Goal: Task Accomplishment & Management: Complete application form

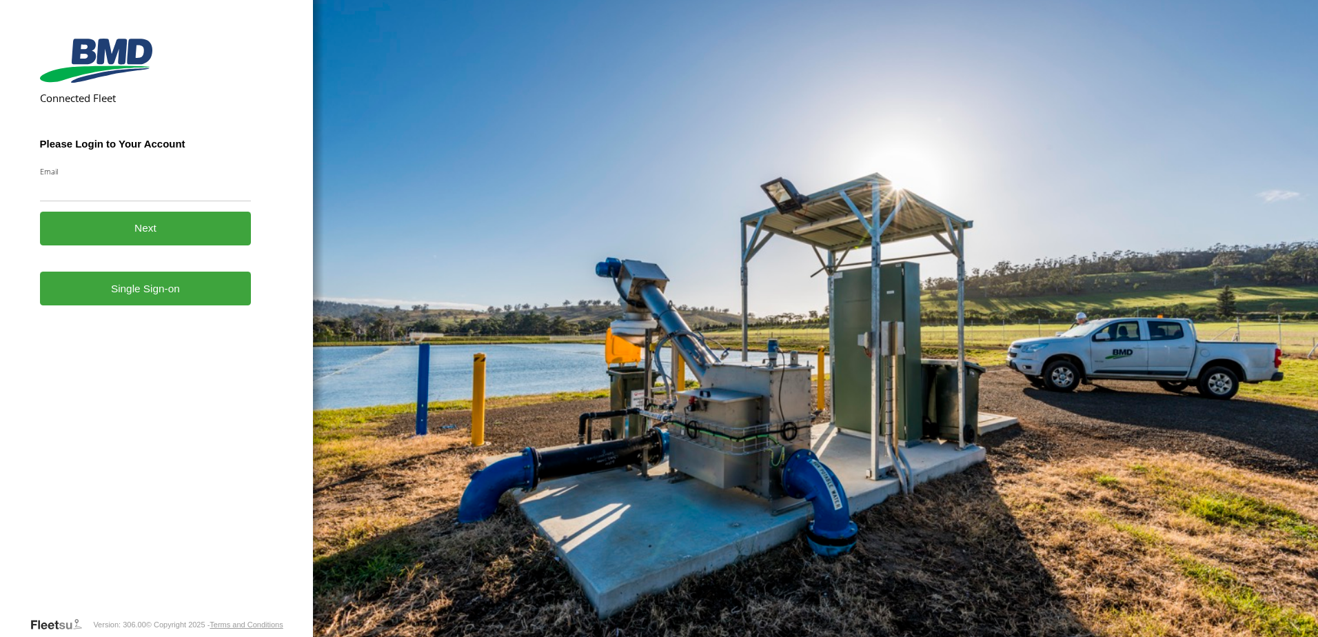
click at [172, 314] on form "Connected Fleet Please Login to Your Account Email Enter a valid login email ad…" at bounding box center [157, 324] width 234 height 583
click at [232, 292] on link "Single Sign-on" at bounding box center [146, 289] width 212 height 34
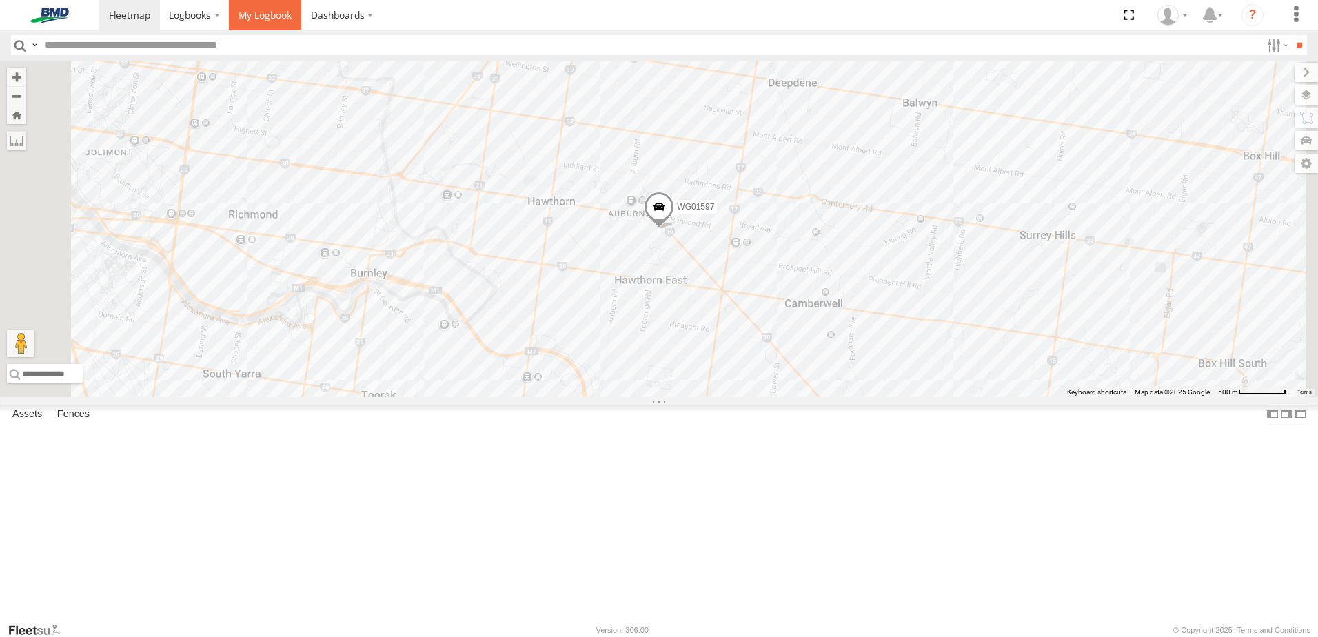
click at [256, 8] on span at bounding box center [264, 14] width 53 height 13
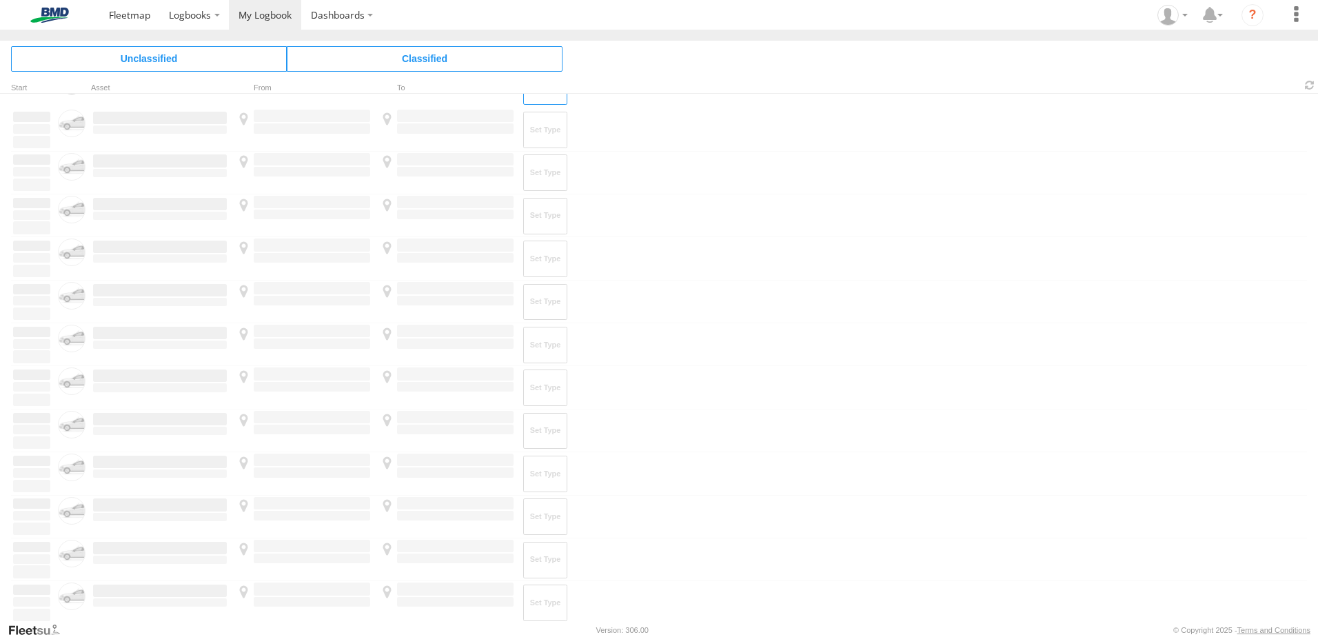
scroll to position [1910, 0]
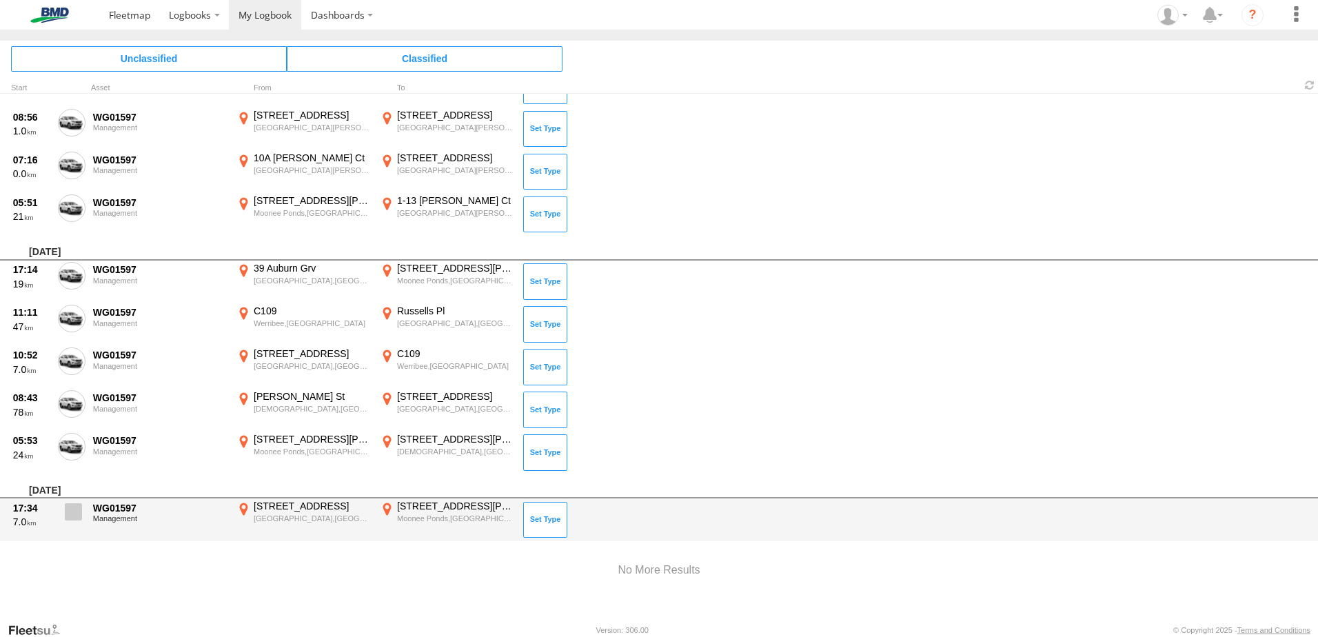
click at [69, 514] on span at bounding box center [73, 511] width 17 height 17
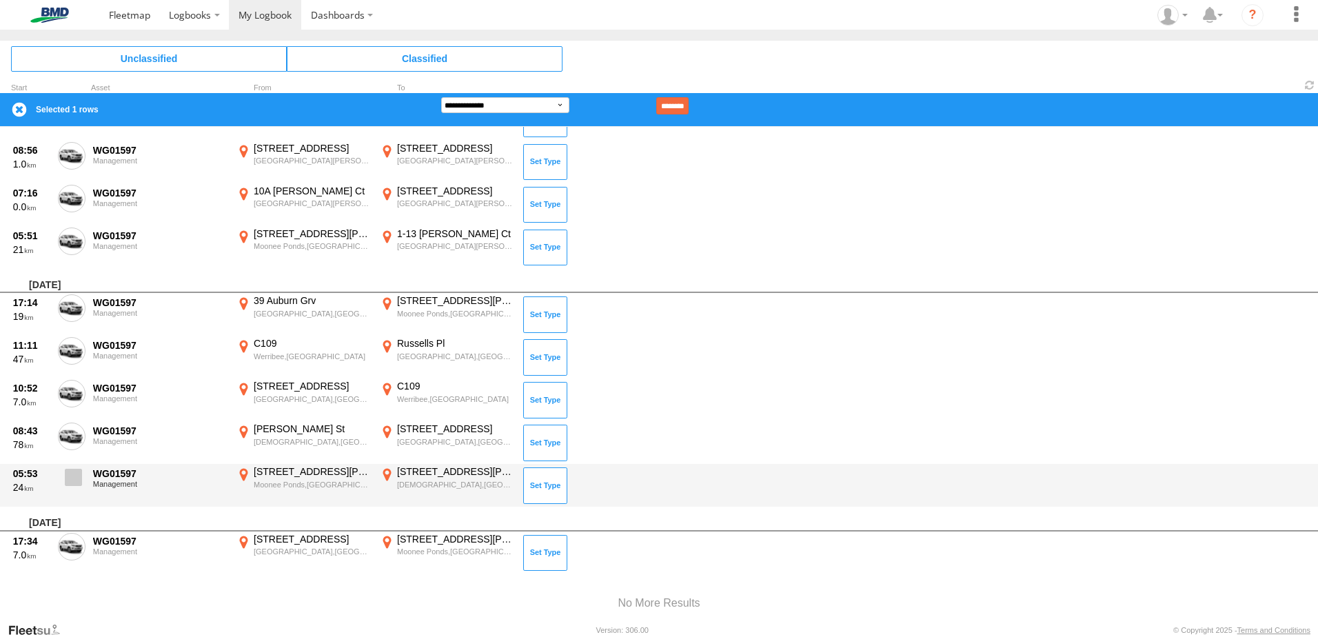
click at [72, 472] on span at bounding box center [73, 477] width 17 height 17
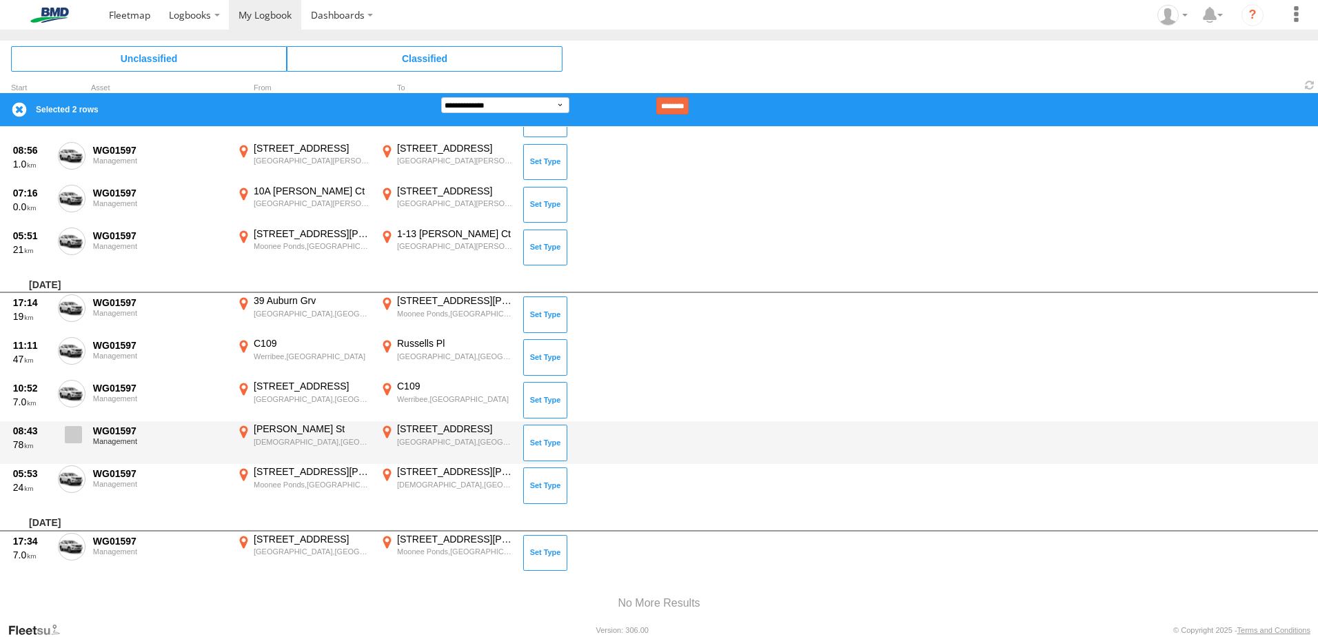
click at [75, 434] on span at bounding box center [73, 434] width 17 height 17
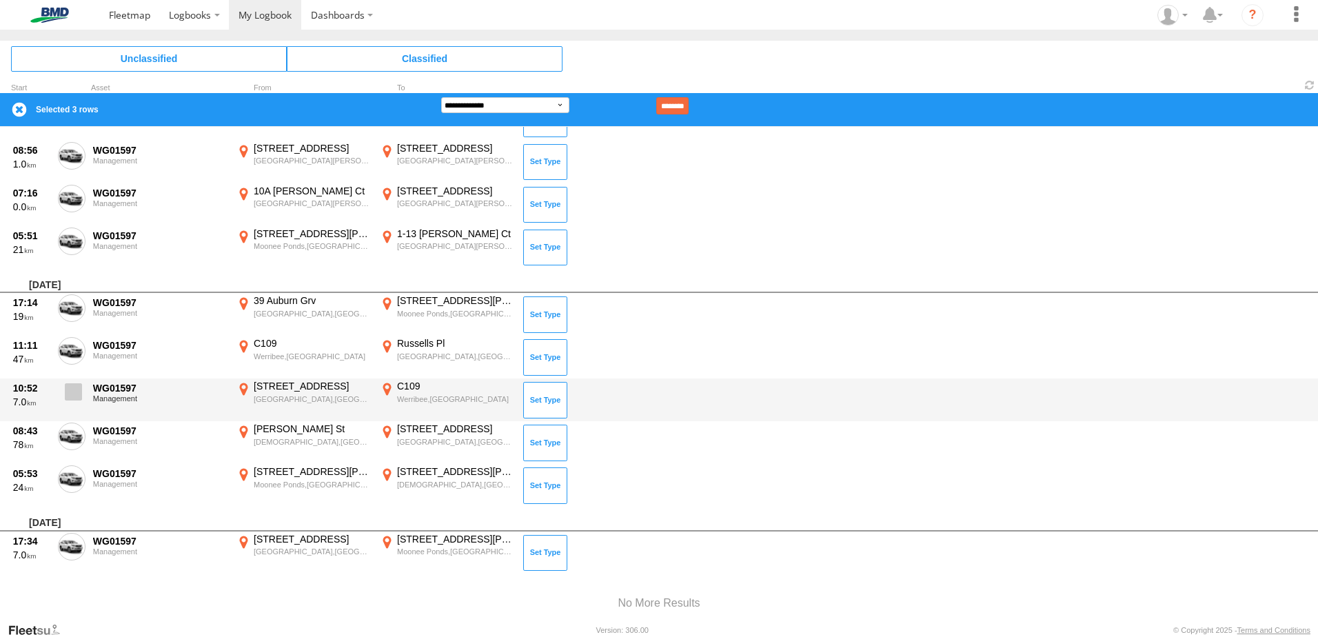
click at [77, 385] on span at bounding box center [73, 391] width 17 height 17
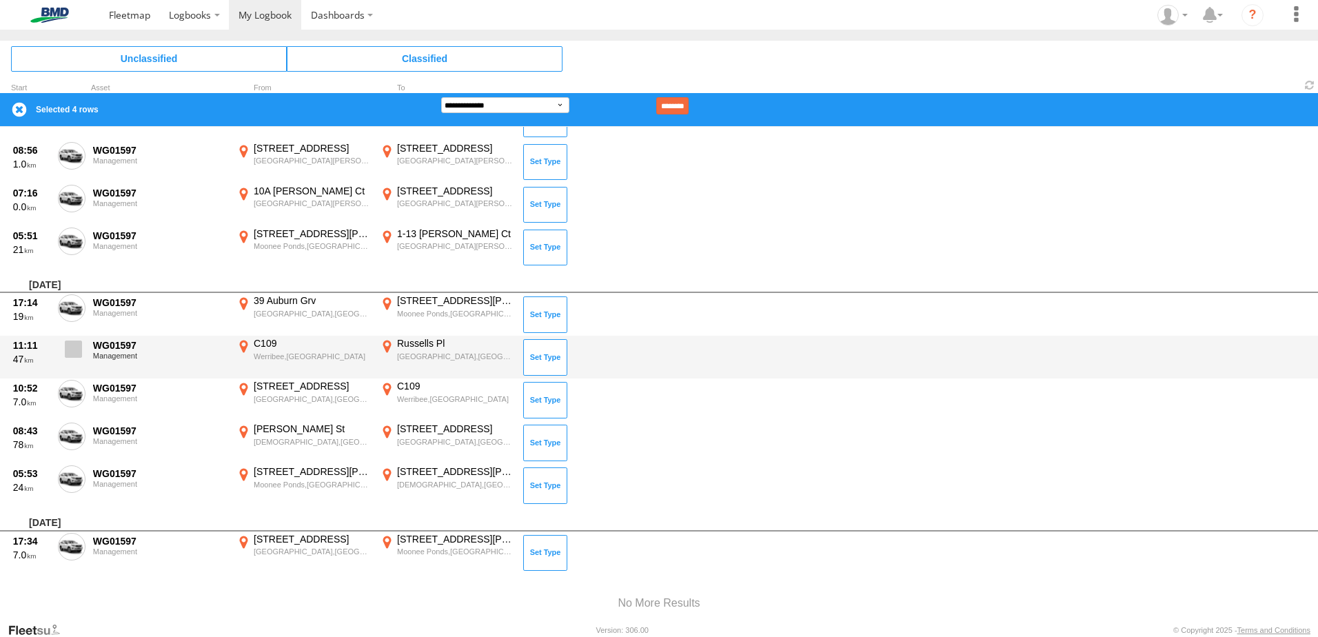
click at [74, 358] on span at bounding box center [73, 348] width 17 height 17
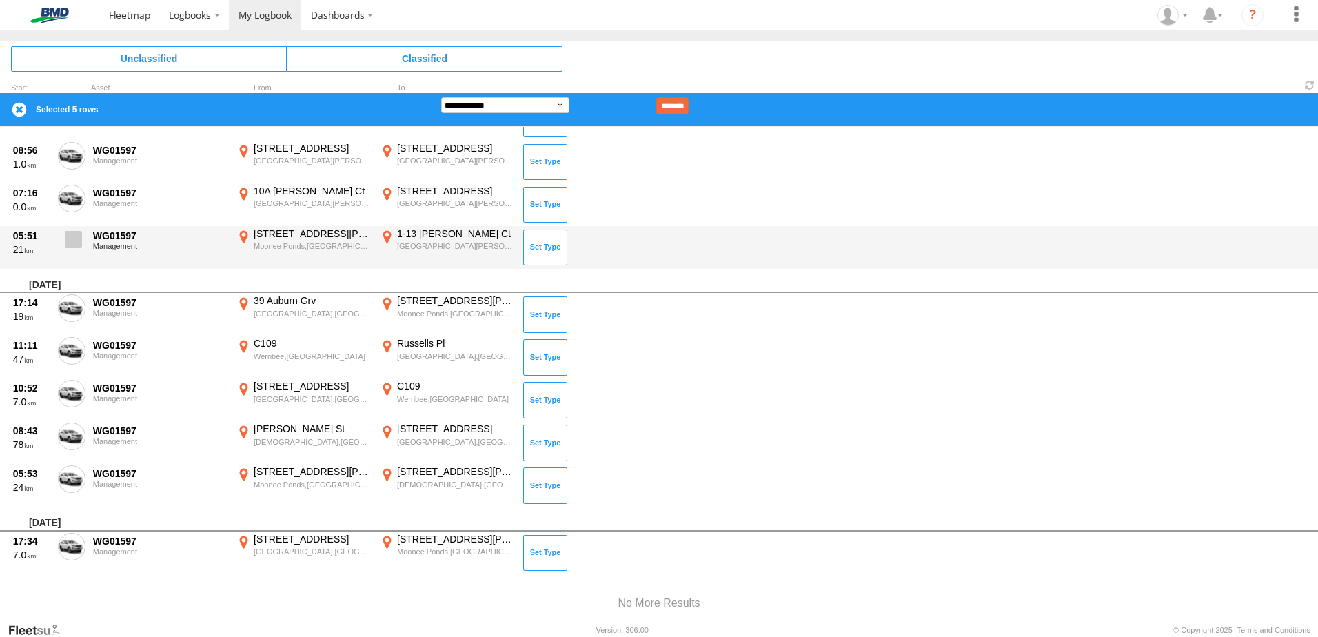
click at [70, 237] on span at bounding box center [73, 239] width 17 height 17
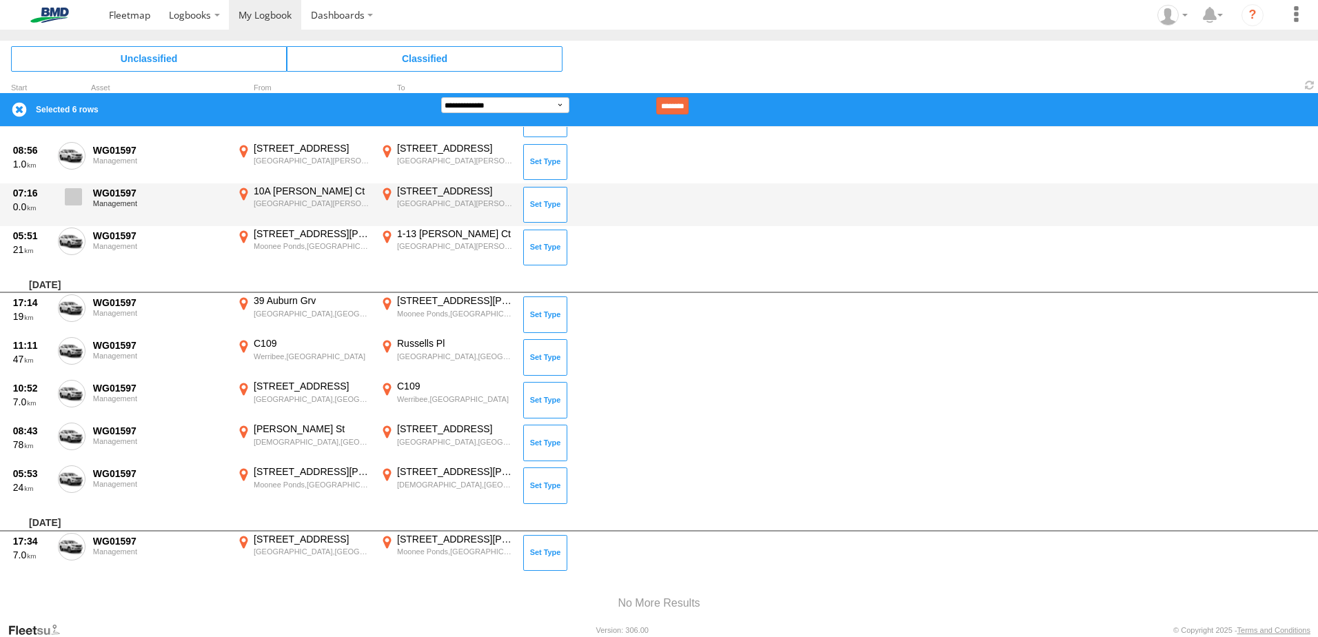
click at [68, 190] on span at bounding box center [73, 196] width 17 height 17
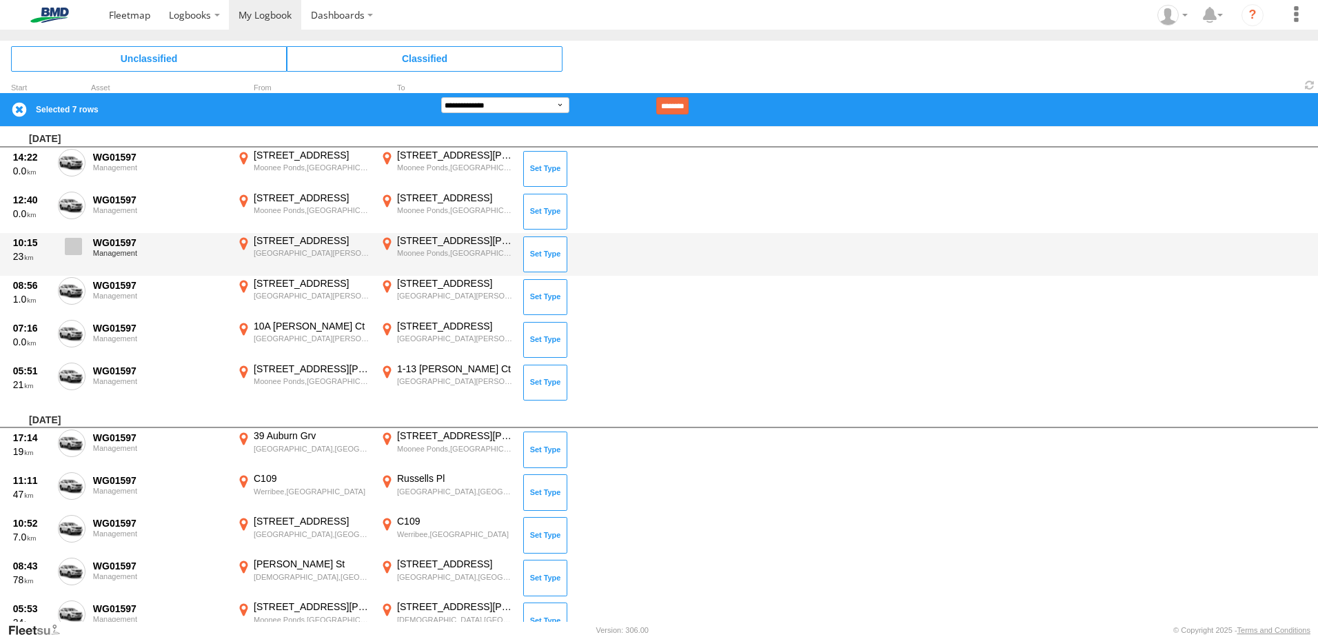
scroll to position [1773, 0]
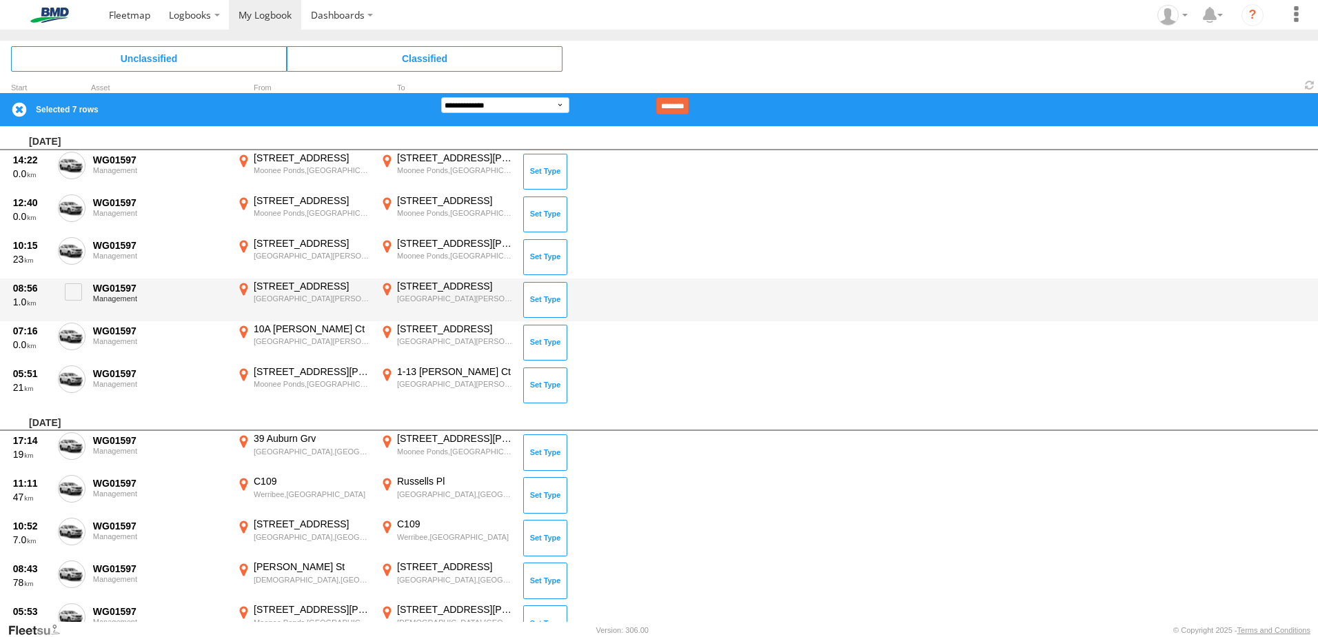
click at [72, 318] on div "08:56 1.0 WG01597 Management 43-45 Ailsa St S Altona Meadows,VIC -37.87062 144.…" at bounding box center [659, 299] width 1318 height 43
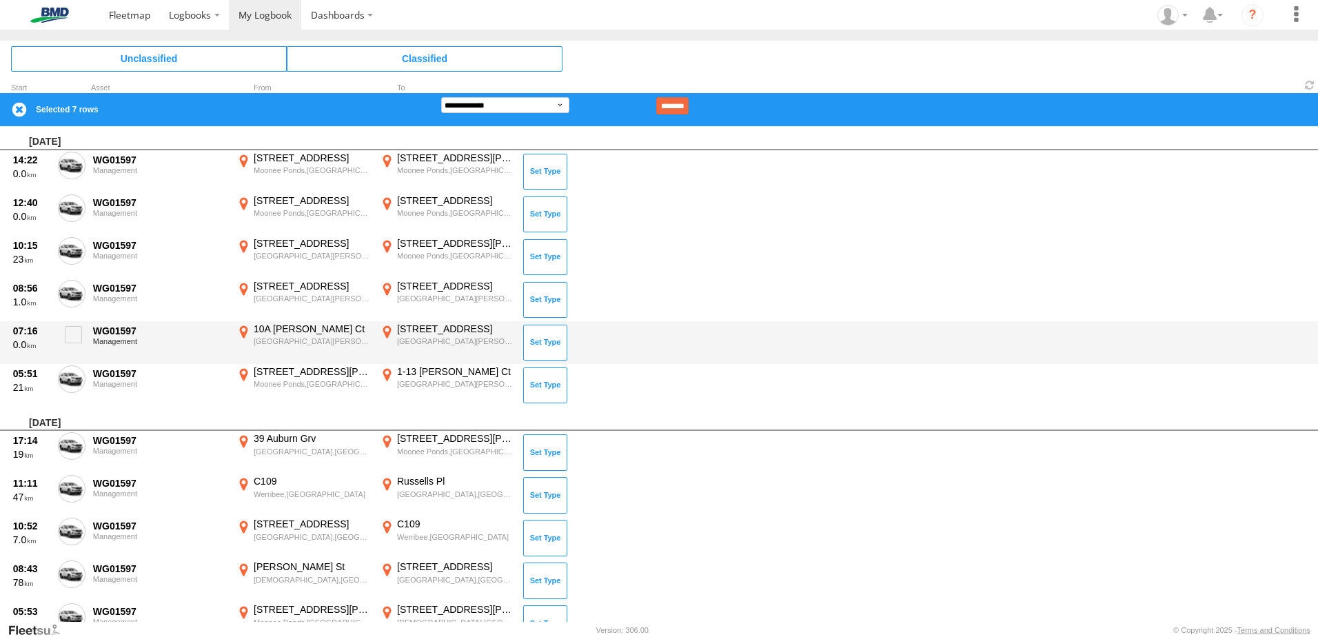
click at [47, 356] on div "07:16 0.0" at bounding box center [31, 343] width 41 height 40
click at [74, 334] on span at bounding box center [73, 334] width 17 height 17
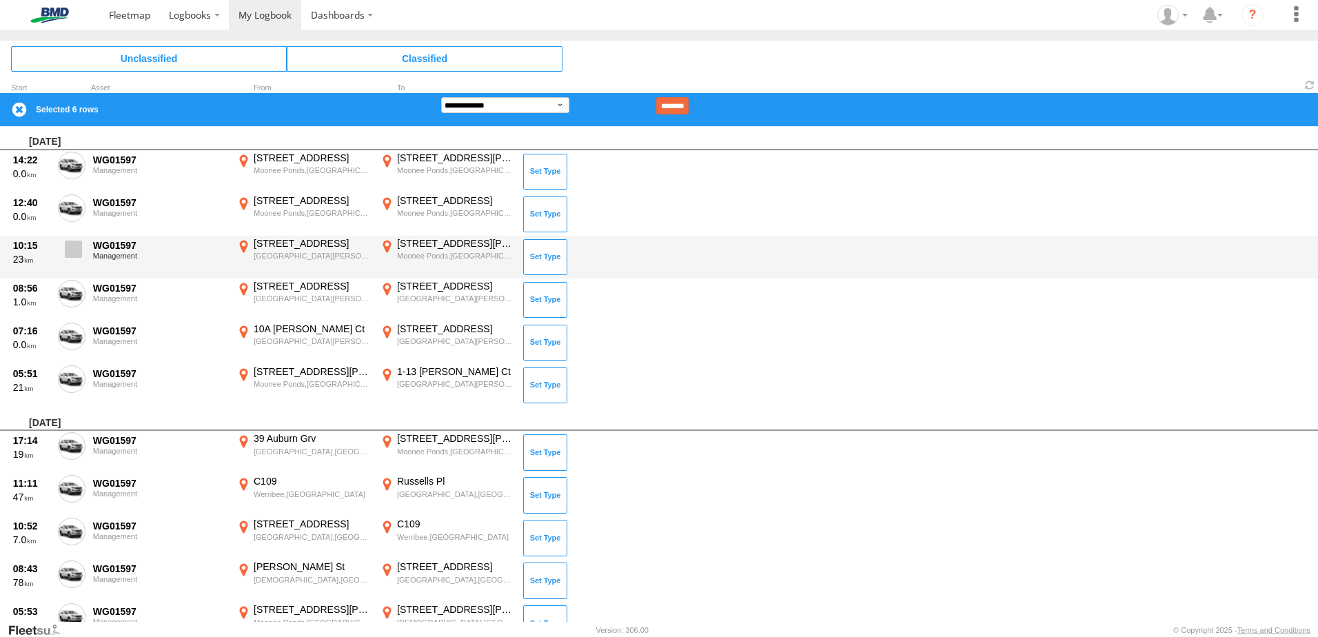
click at [74, 244] on span at bounding box center [73, 249] width 17 height 17
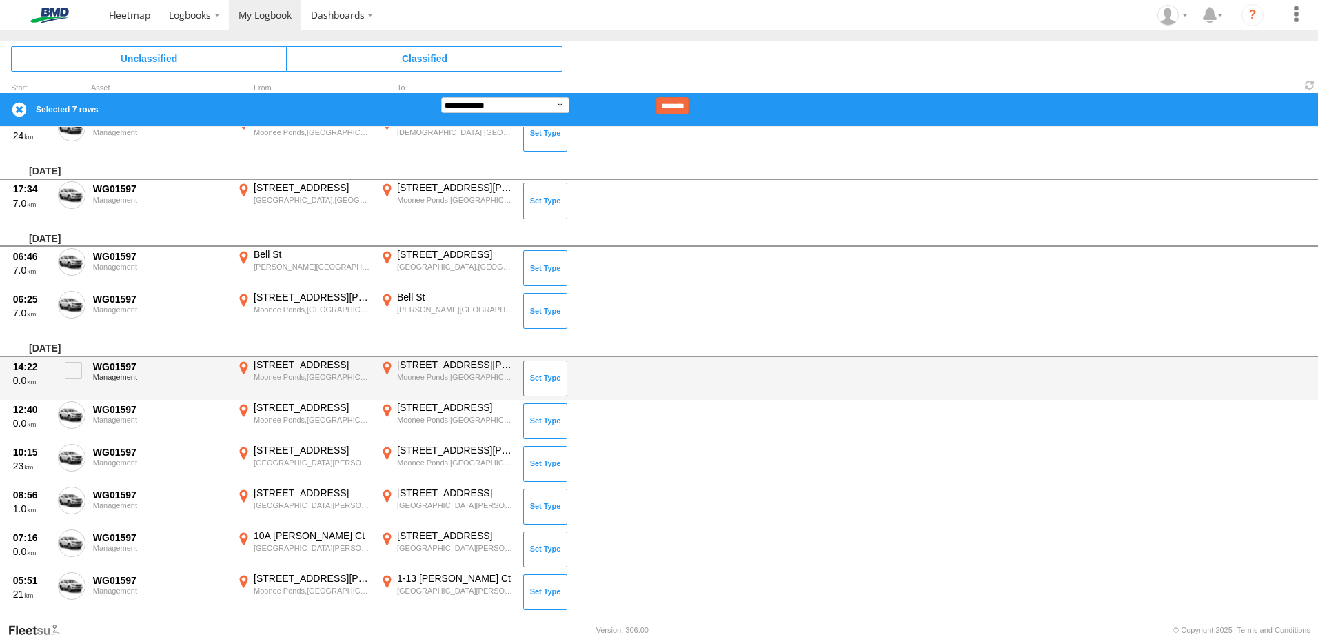
scroll to position [1428, 0]
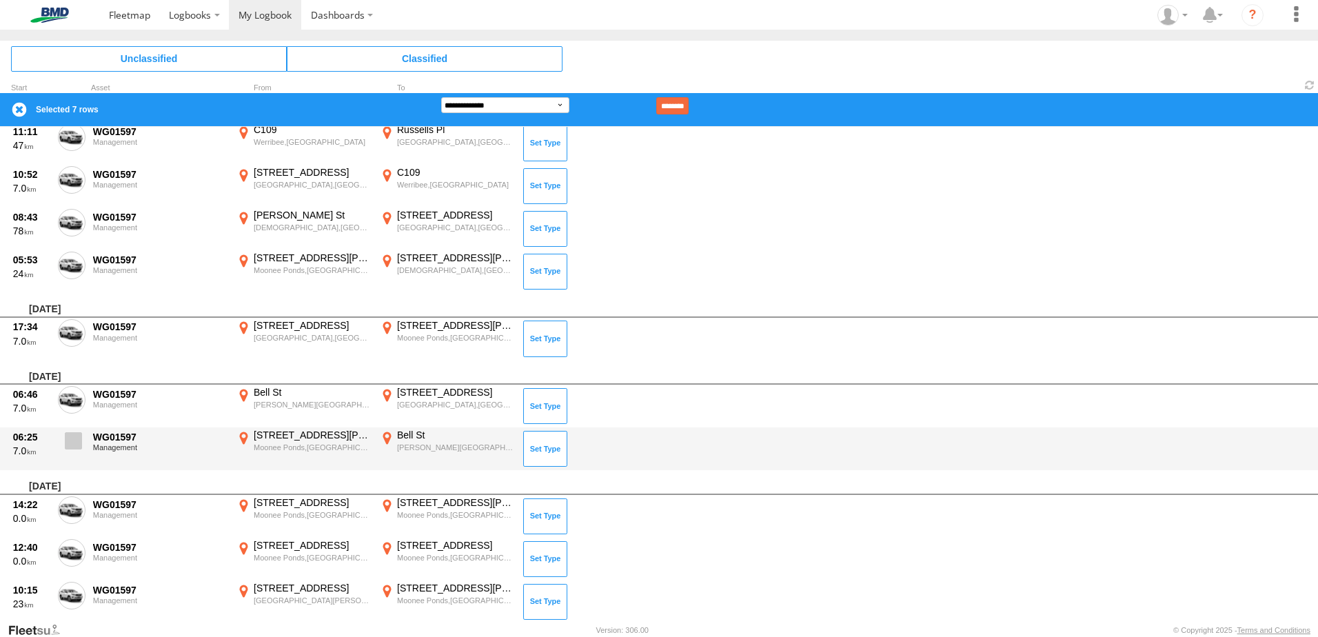
click at [63, 441] on label at bounding box center [72, 445] width 28 height 32
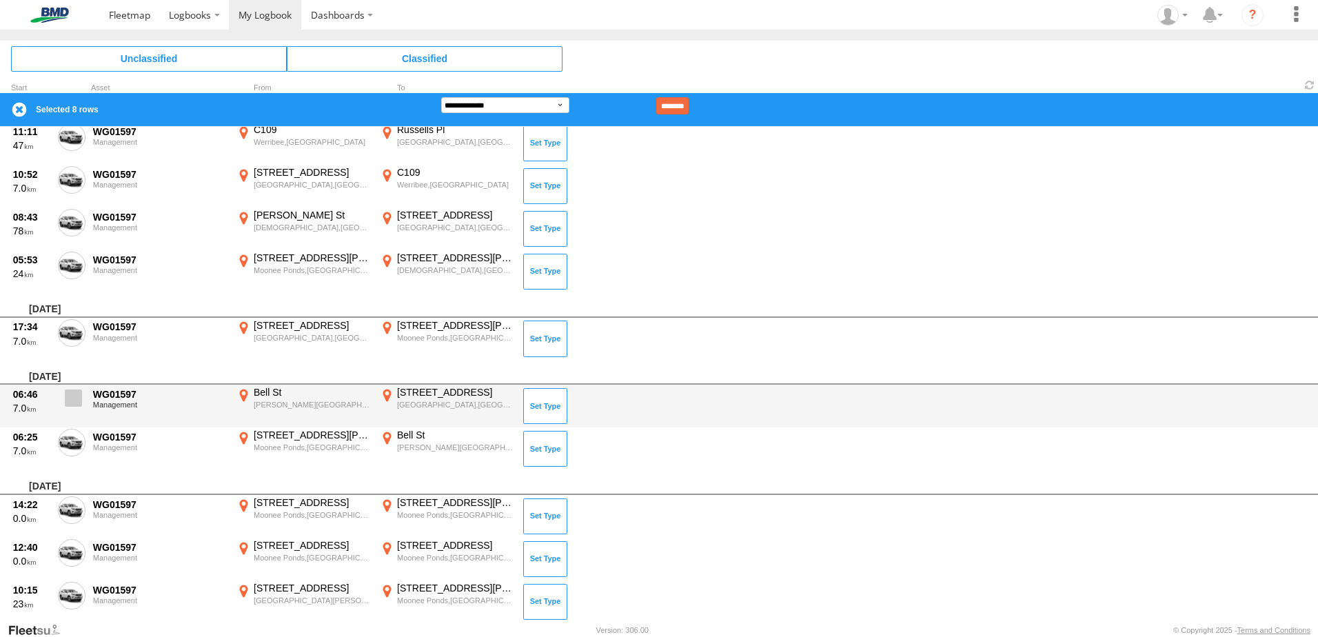
click at [73, 407] on span at bounding box center [73, 397] width 17 height 17
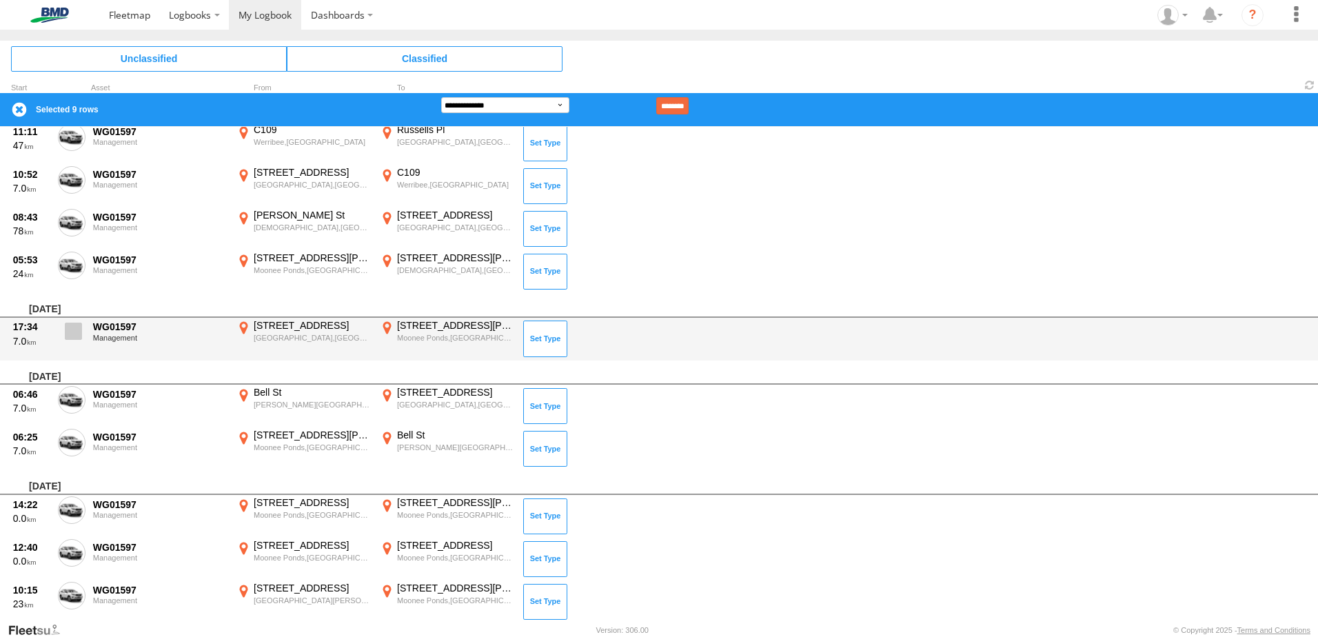
click at [77, 336] on span at bounding box center [73, 331] width 17 height 17
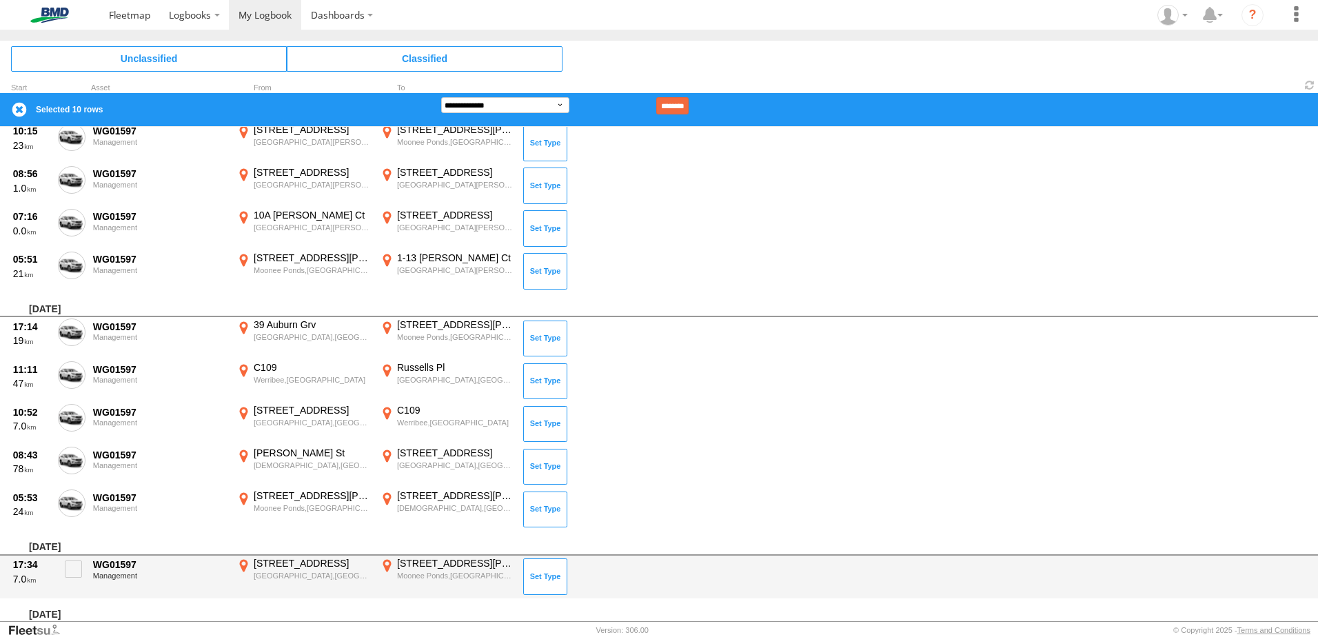
scroll to position [1152, 0]
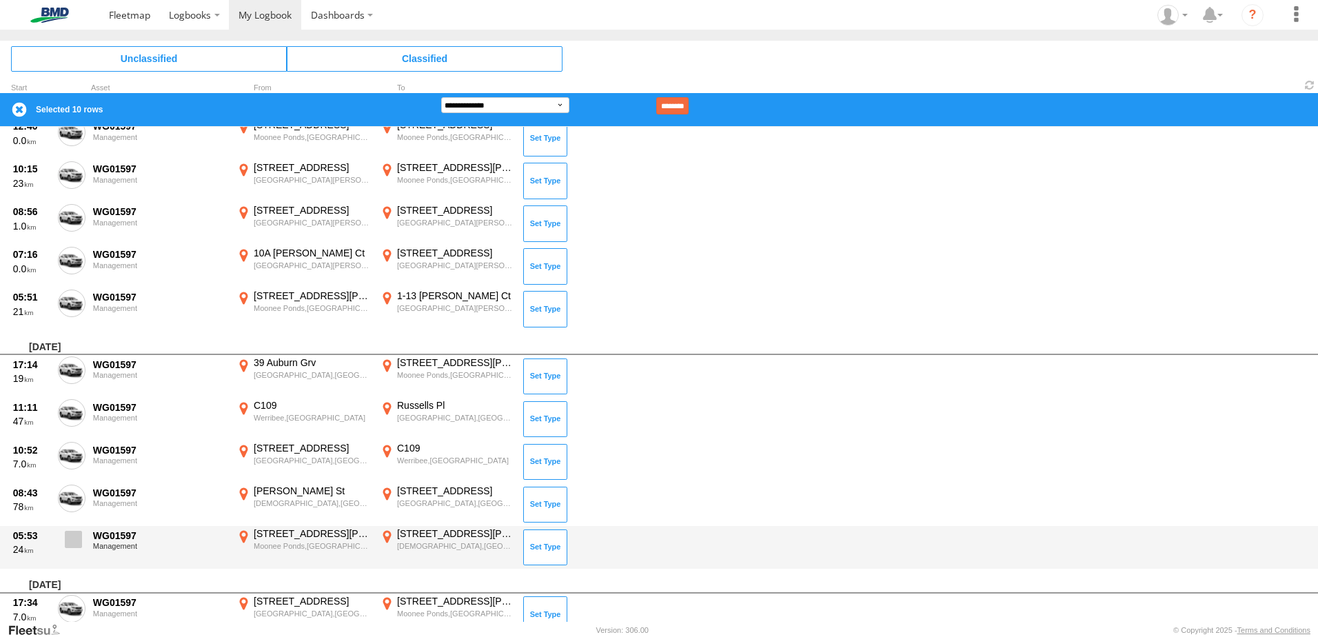
click at [75, 538] on span at bounding box center [73, 539] width 17 height 17
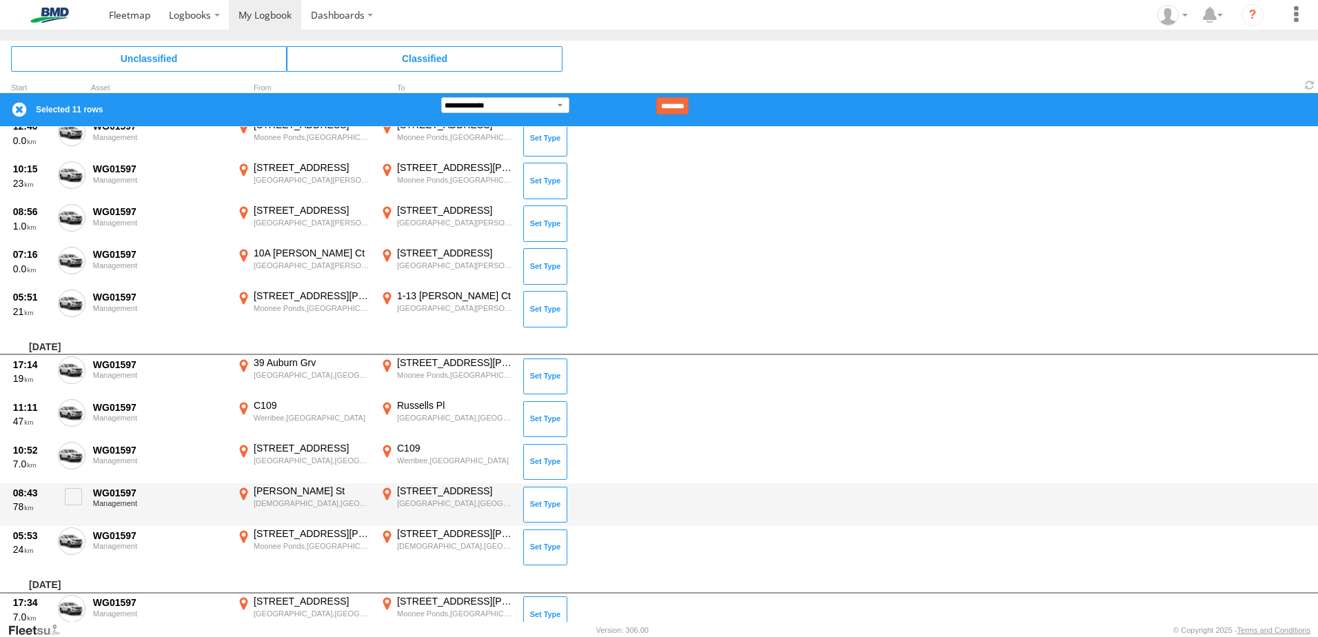
click at [81, 483] on div "08:43 78 WG01597 Management Porter St Templestowe,VIC -37.75288 145.13706 160 S…" at bounding box center [659, 504] width 1318 height 43
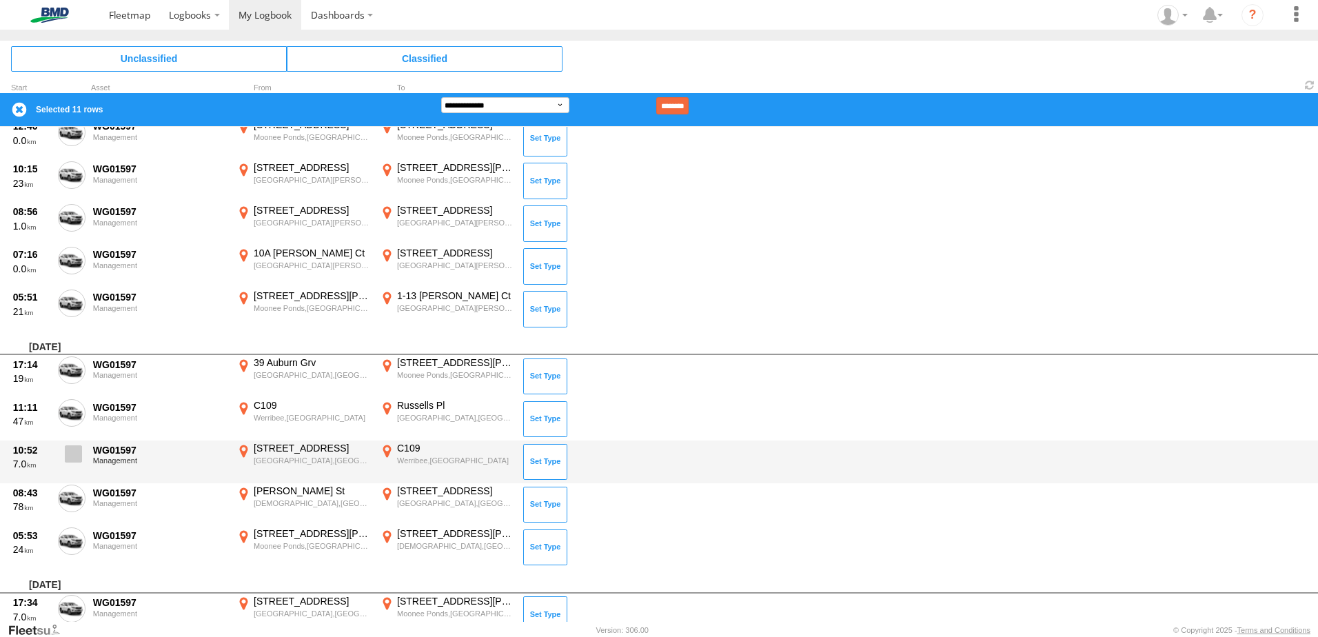
click at [76, 457] on span at bounding box center [73, 453] width 17 height 17
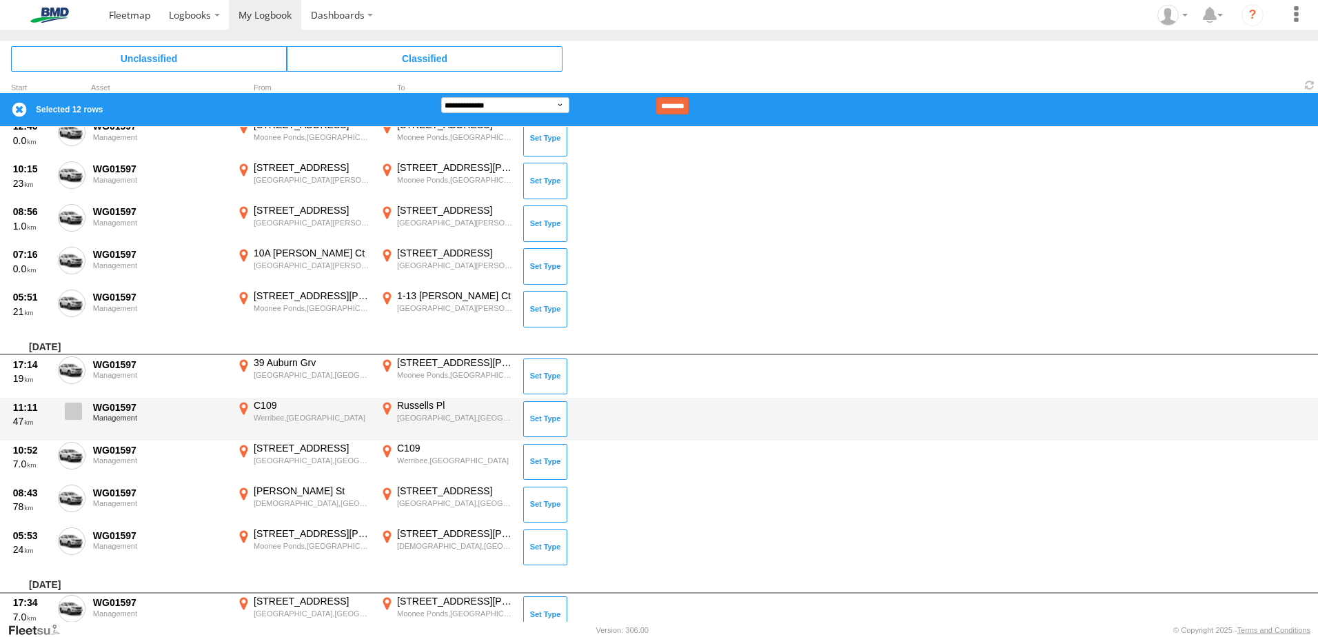
click at [75, 415] on span at bounding box center [73, 410] width 17 height 17
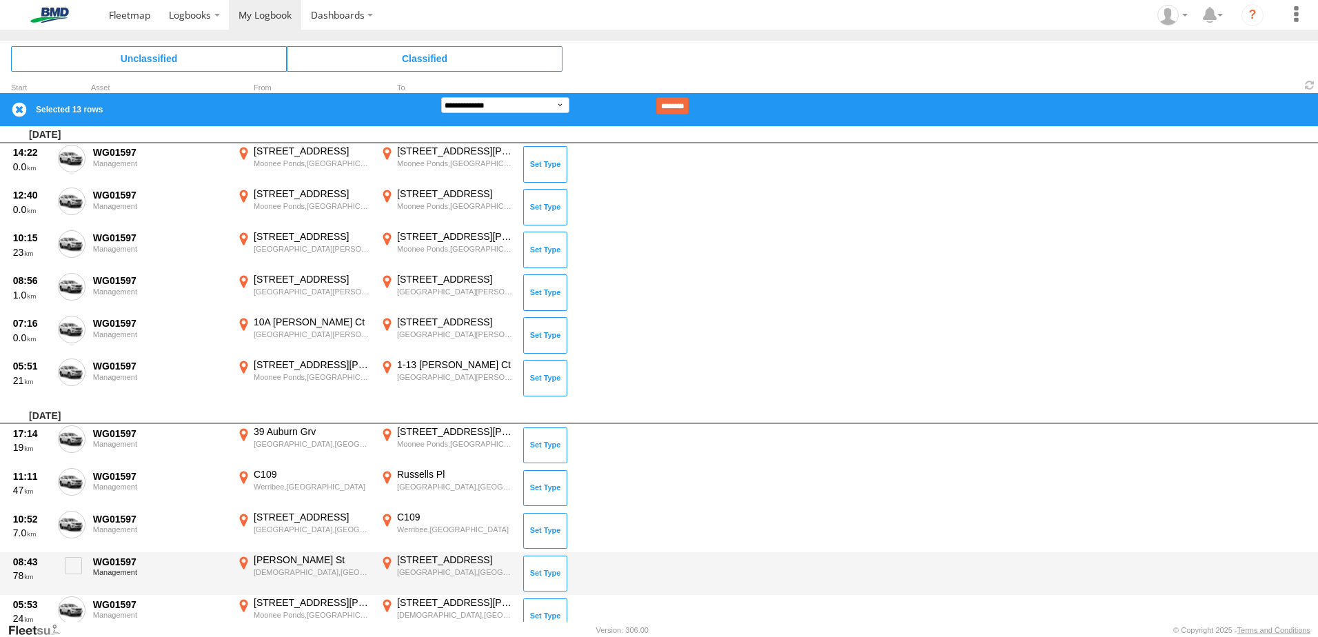
scroll to position [1014, 0]
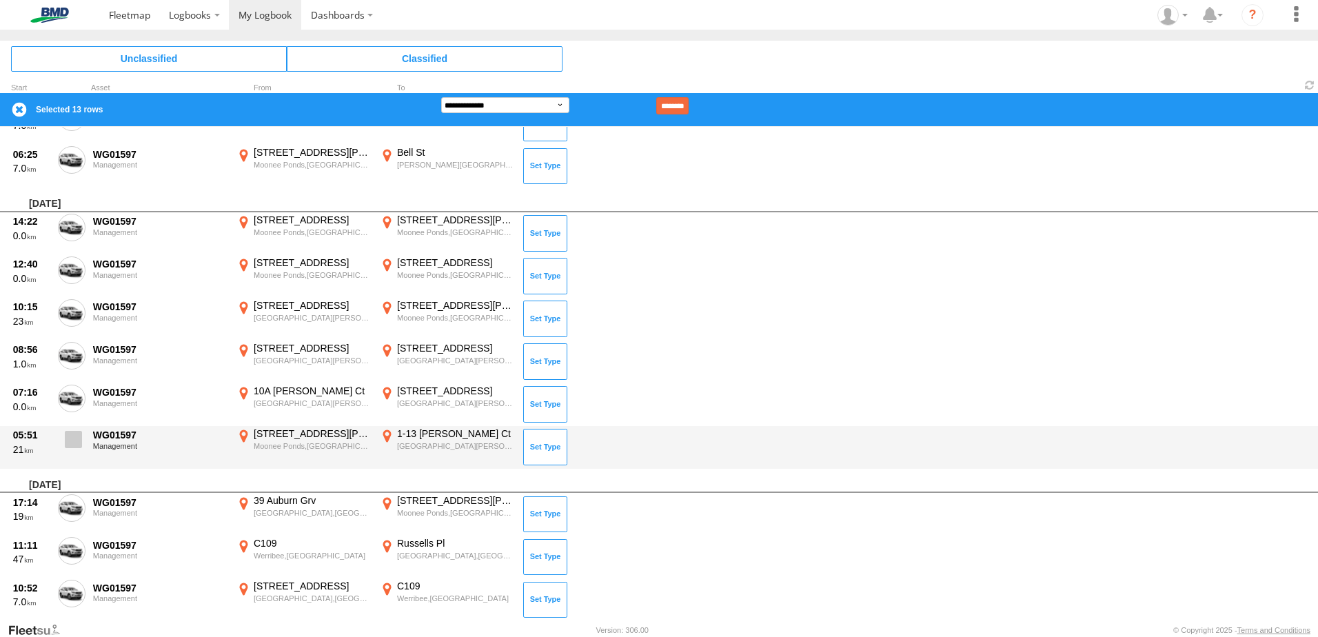
click at [79, 433] on span at bounding box center [73, 439] width 17 height 17
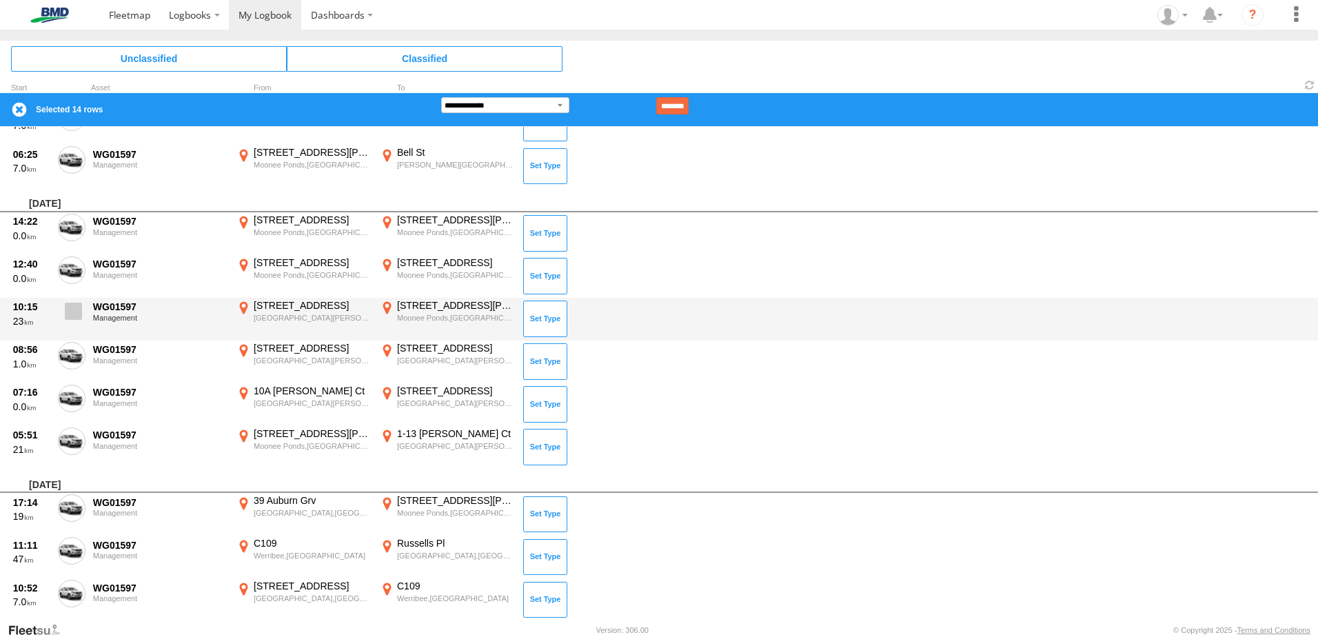
click at [74, 309] on span at bounding box center [73, 311] width 17 height 17
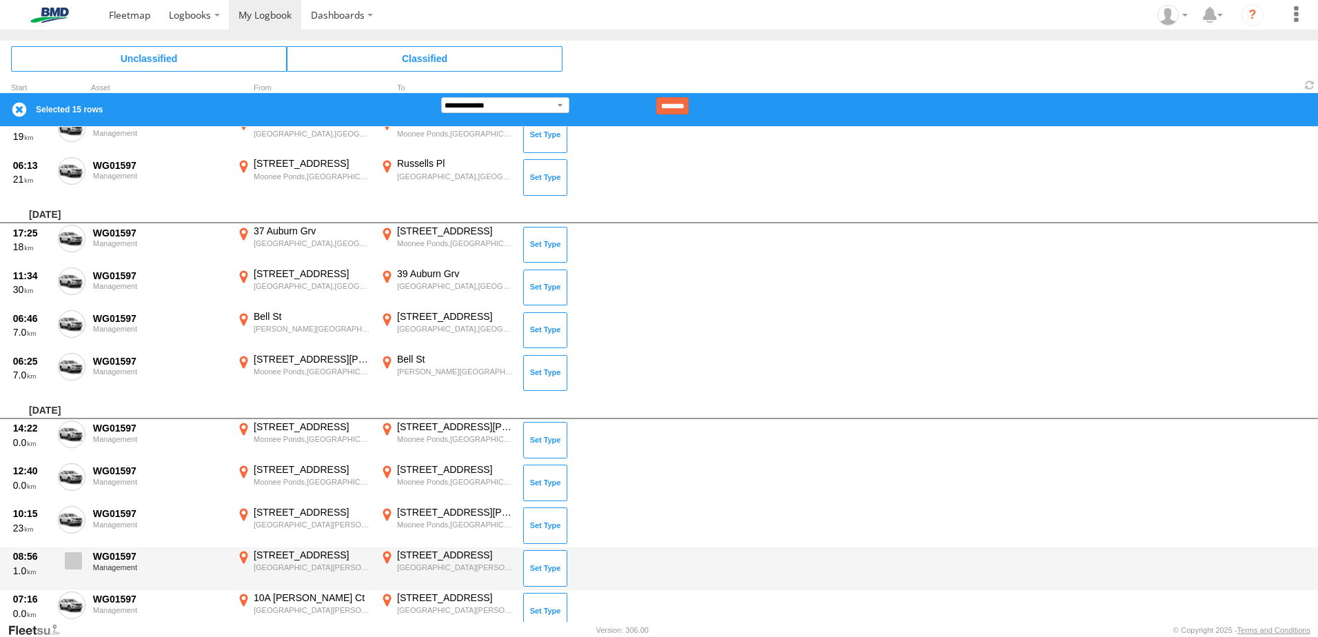
scroll to position [739, 0]
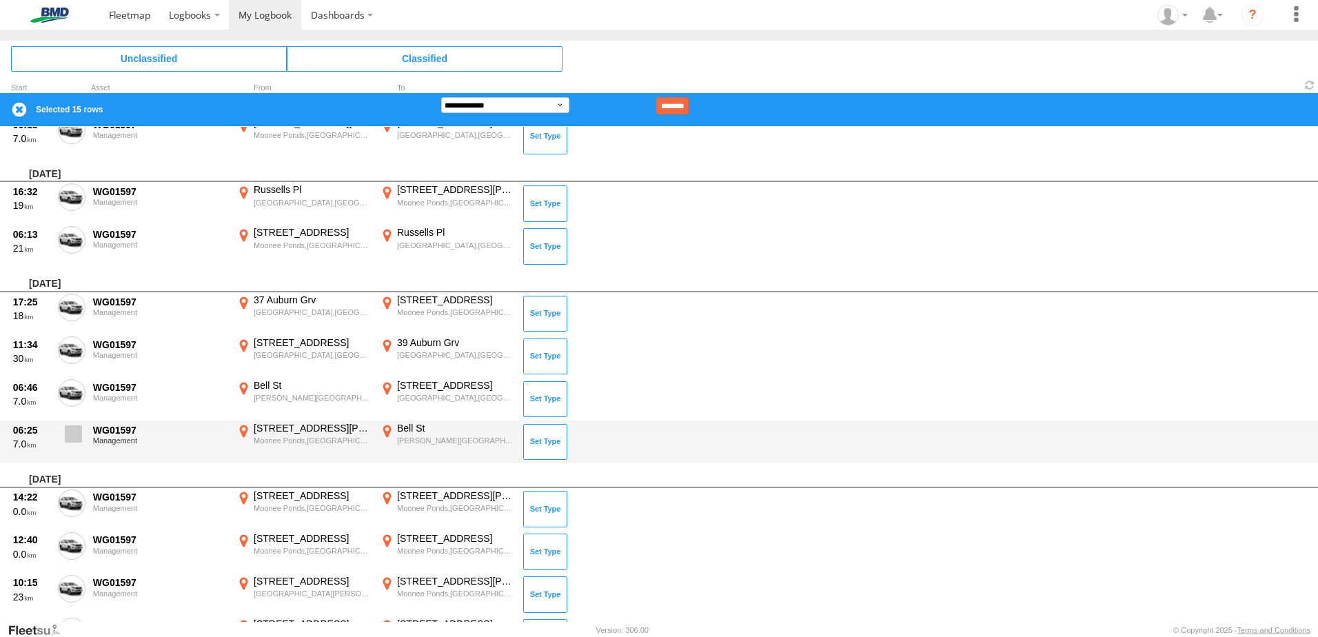
click at [76, 435] on span at bounding box center [73, 433] width 17 height 17
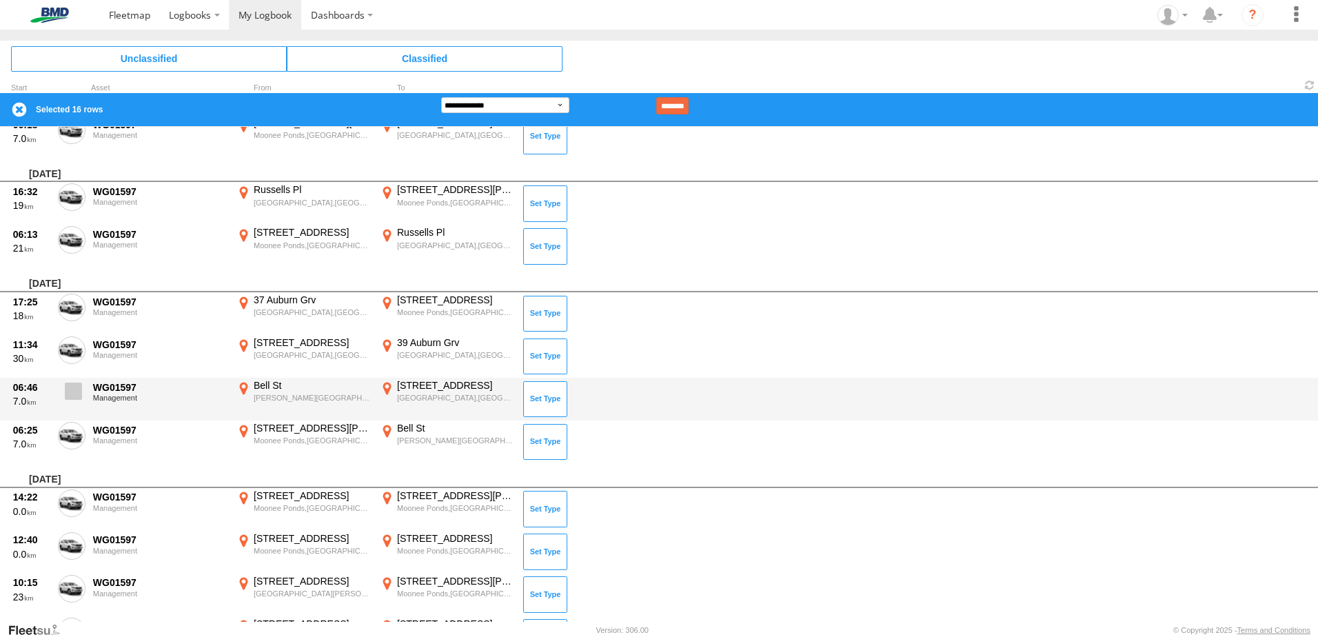
click at [76, 386] on span at bounding box center [73, 391] width 17 height 17
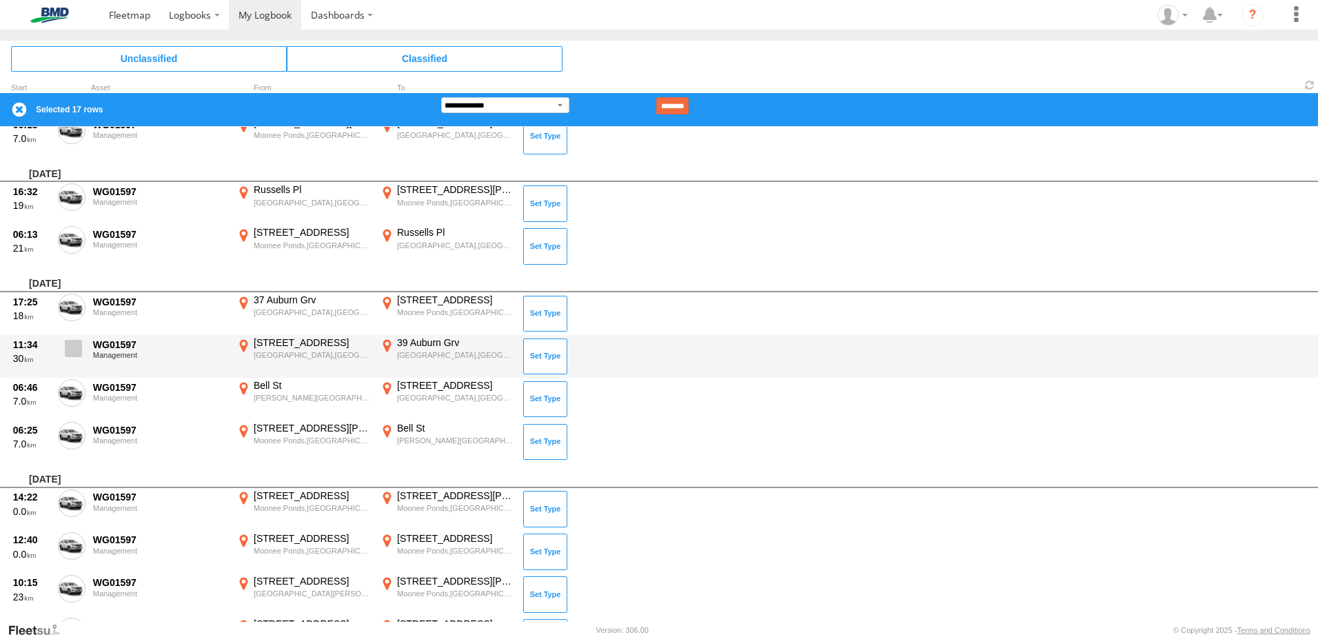
click at [71, 361] on label at bounding box center [72, 352] width 28 height 32
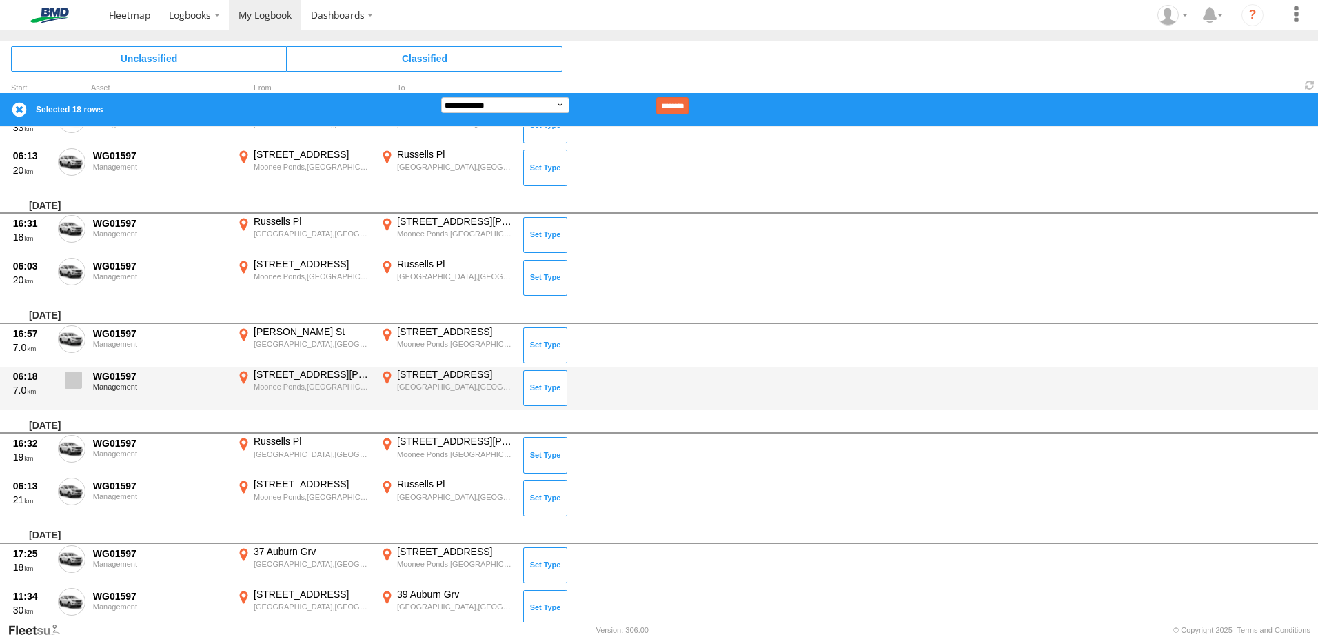
scroll to position [463, 0]
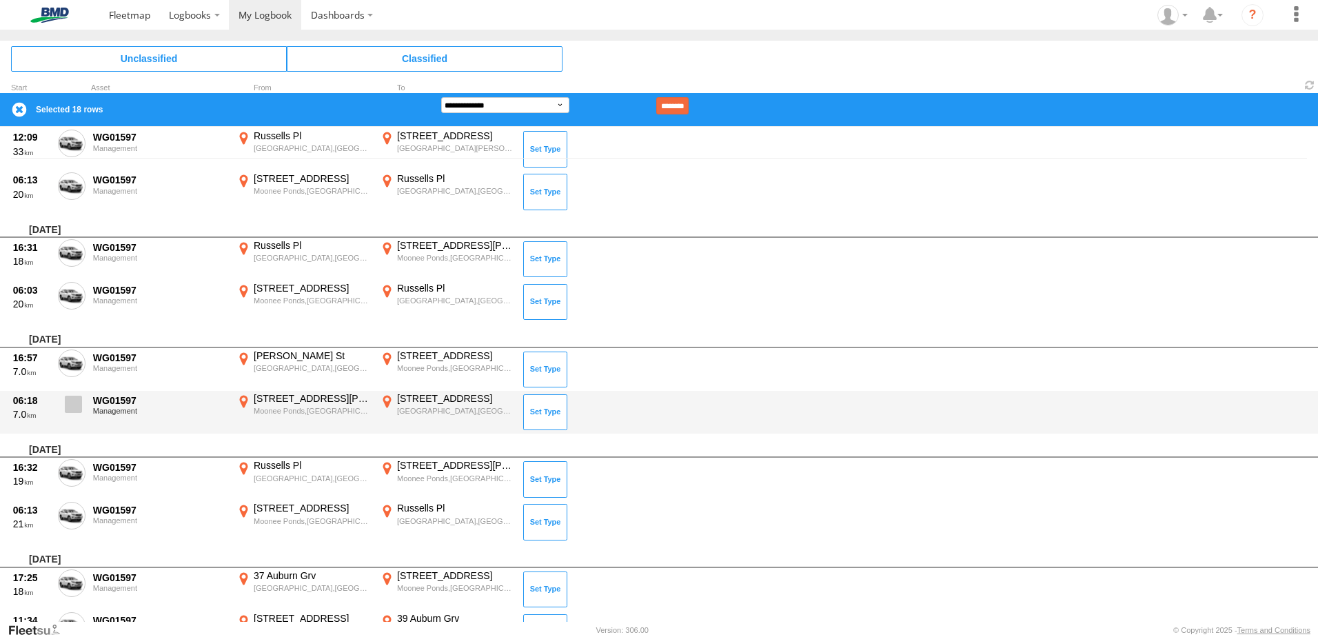
click at [76, 408] on span at bounding box center [73, 404] width 17 height 17
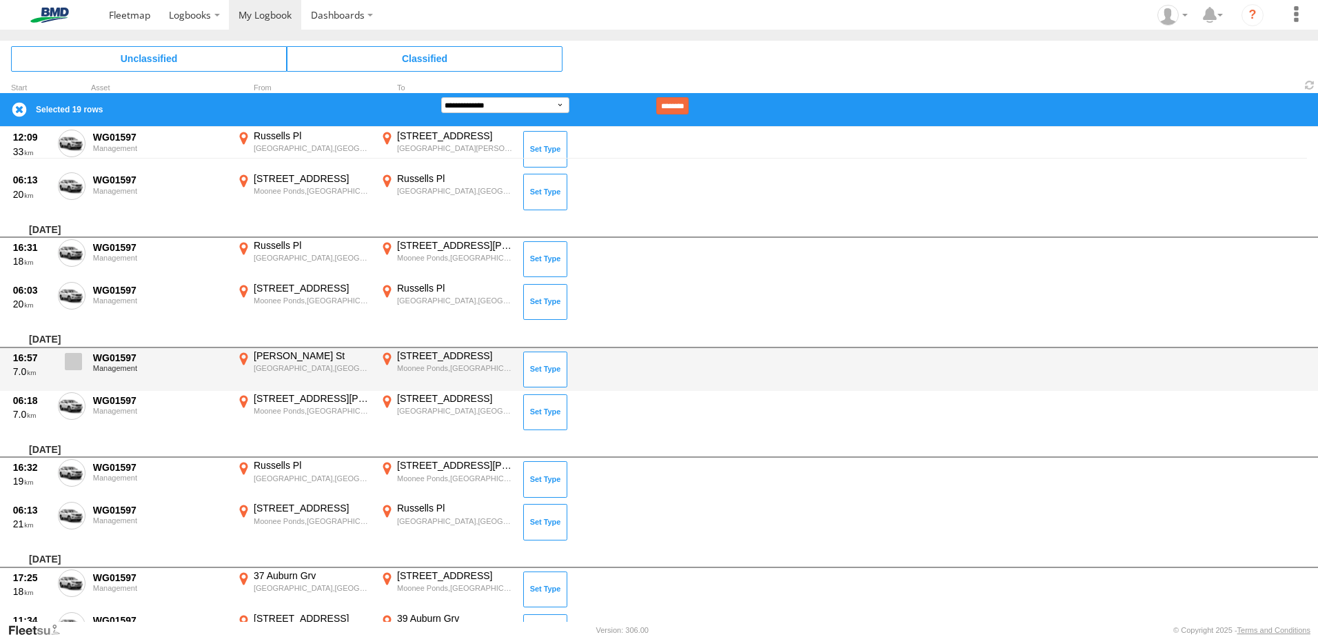
click at [74, 355] on span at bounding box center [73, 361] width 17 height 17
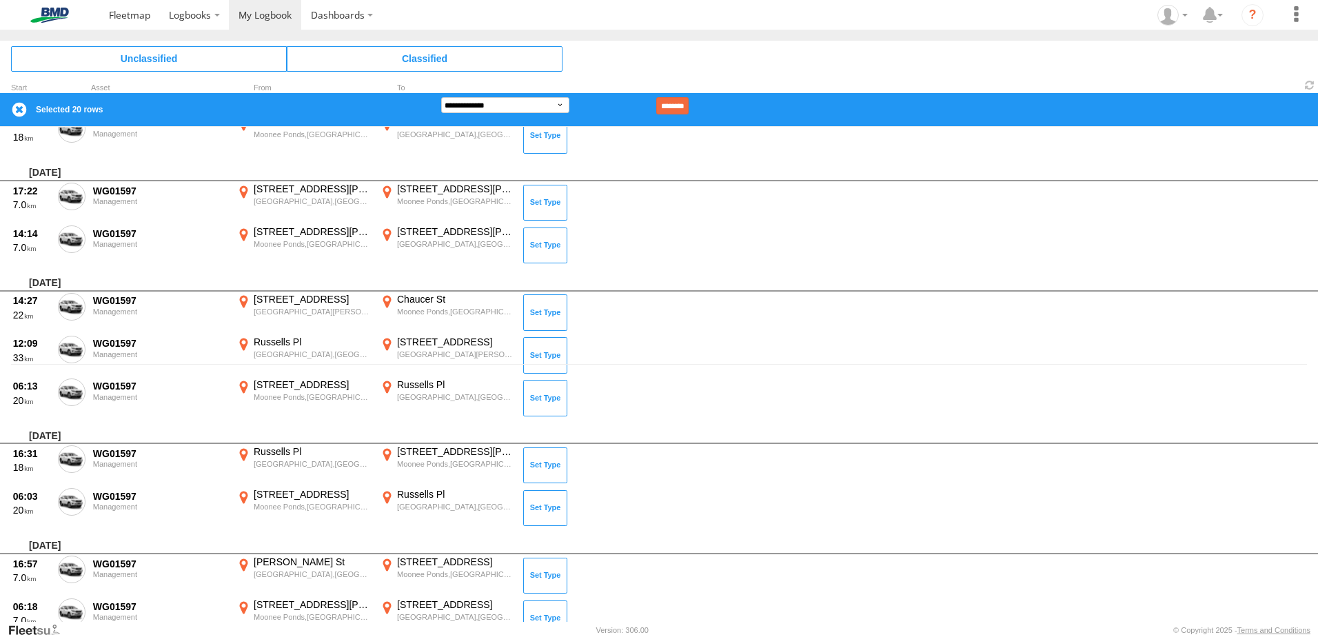
scroll to position [256, 0]
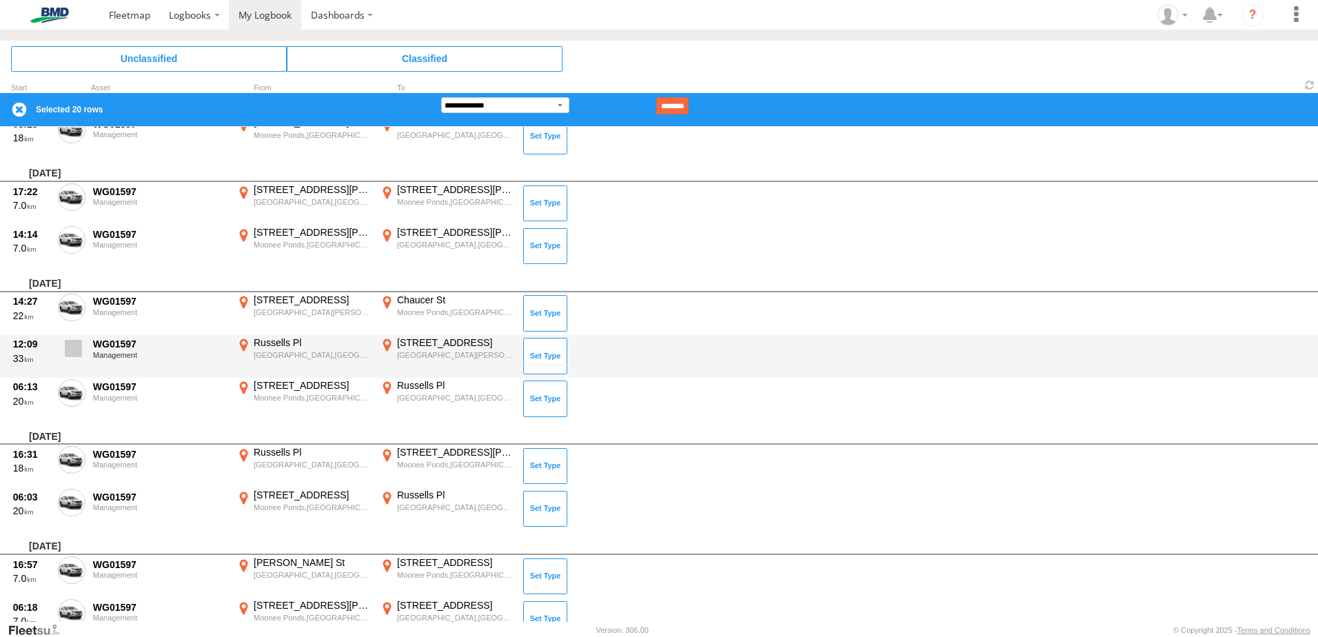
click at [74, 350] on span at bounding box center [73, 348] width 17 height 17
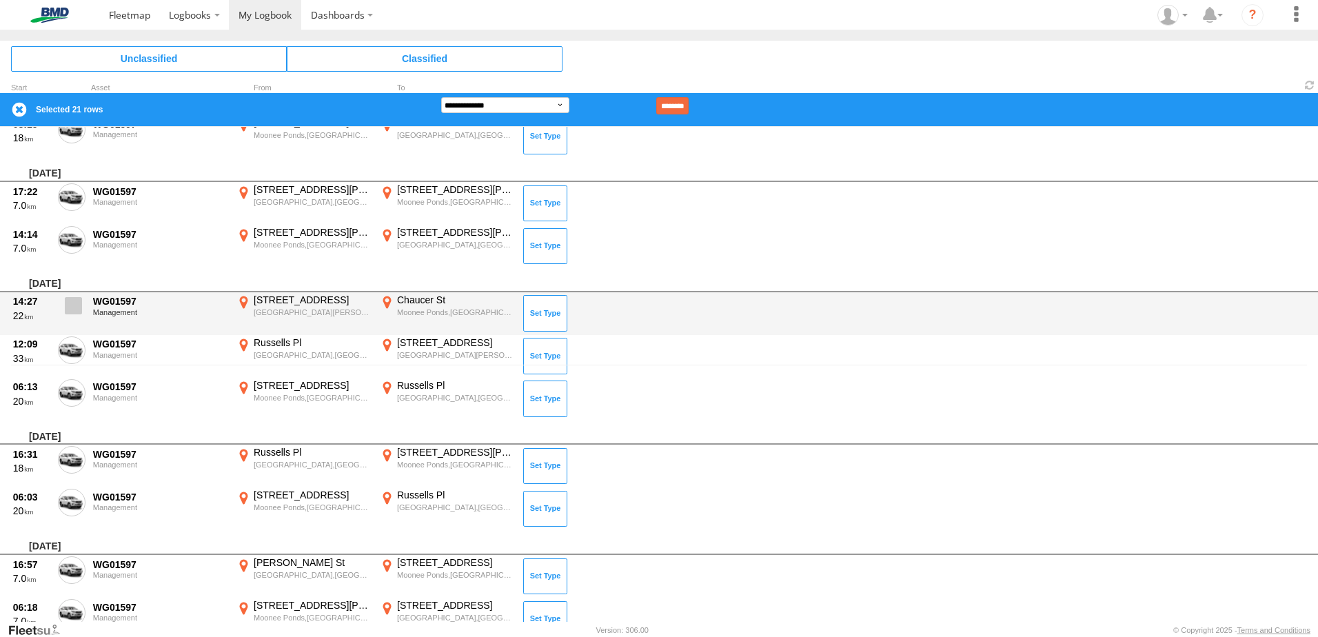
click at [72, 314] on span at bounding box center [73, 305] width 17 height 17
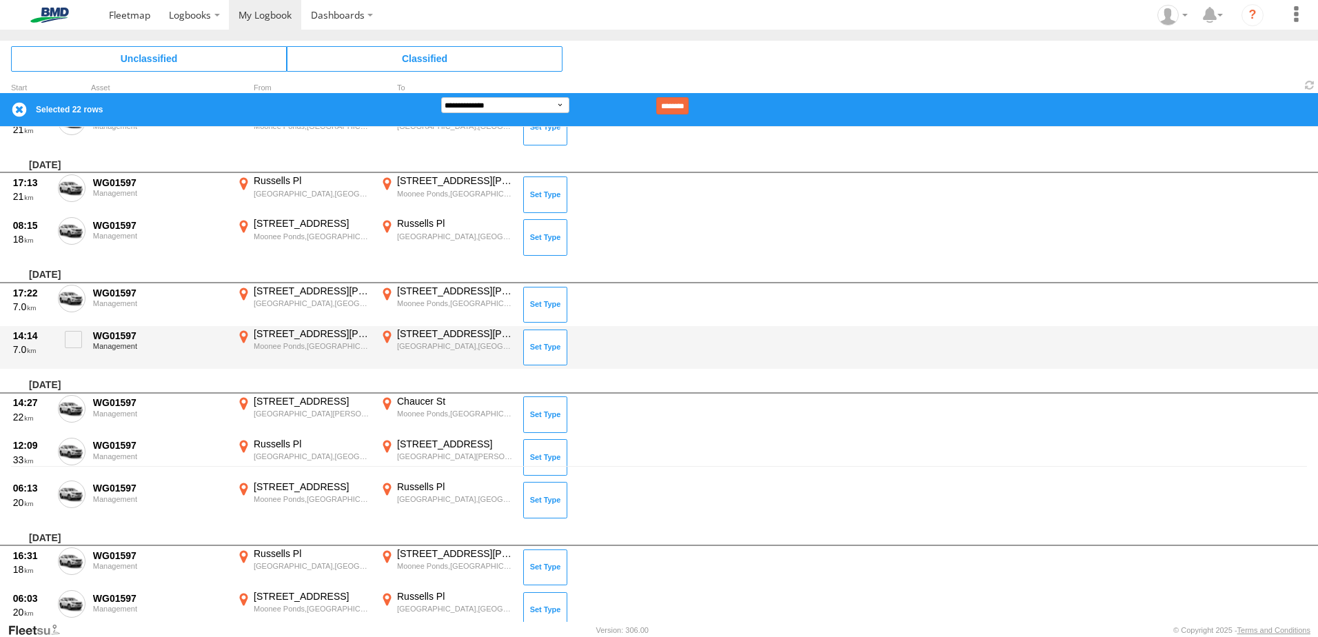
scroll to position [119, 0]
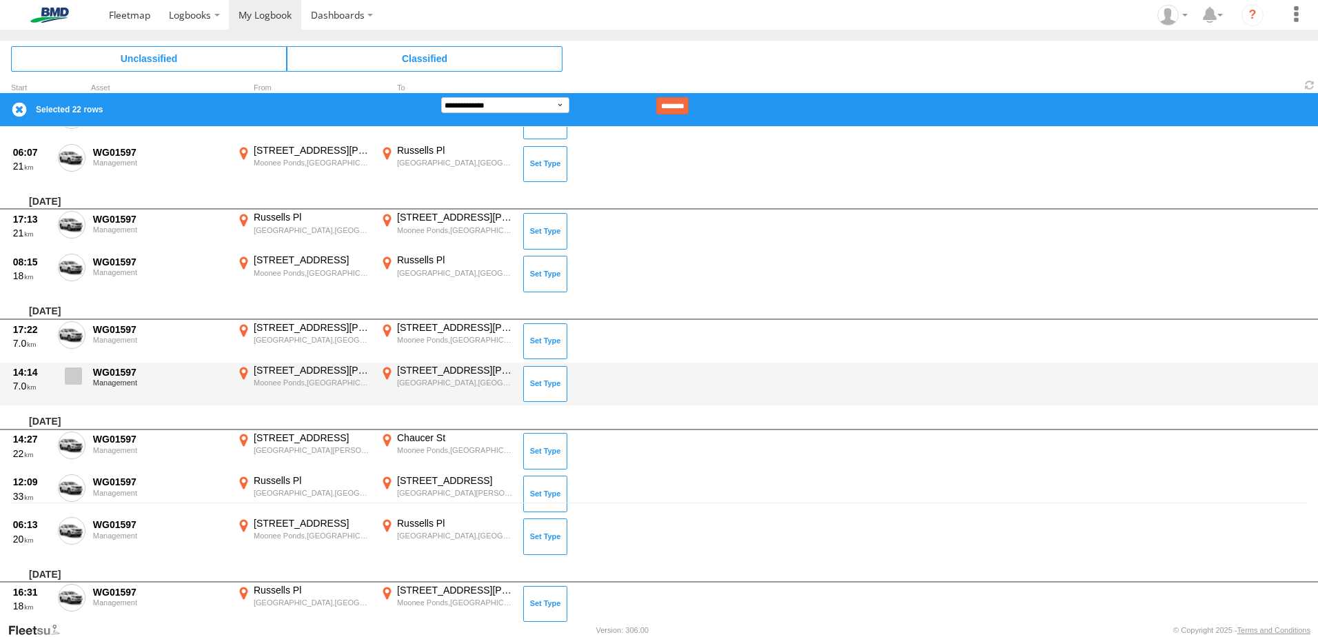
click at [77, 381] on span at bounding box center [73, 375] width 17 height 17
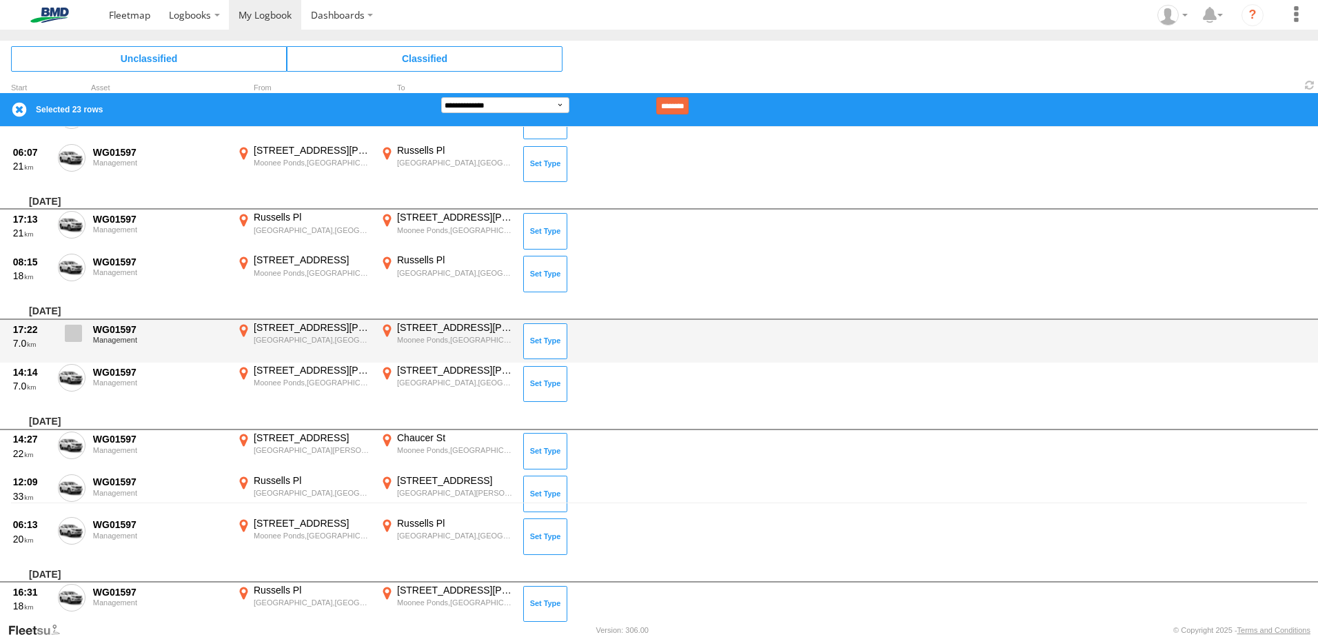
click at [77, 336] on span at bounding box center [73, 333] width 17 height 17
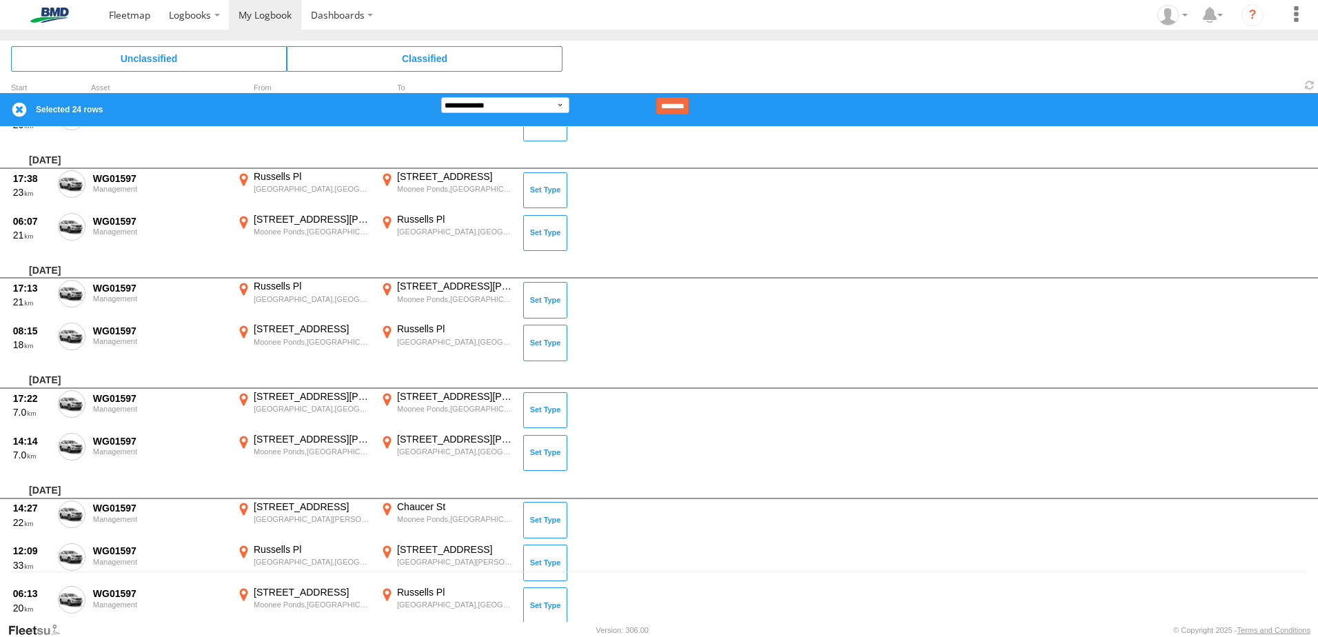
scroll to position [0, 0]
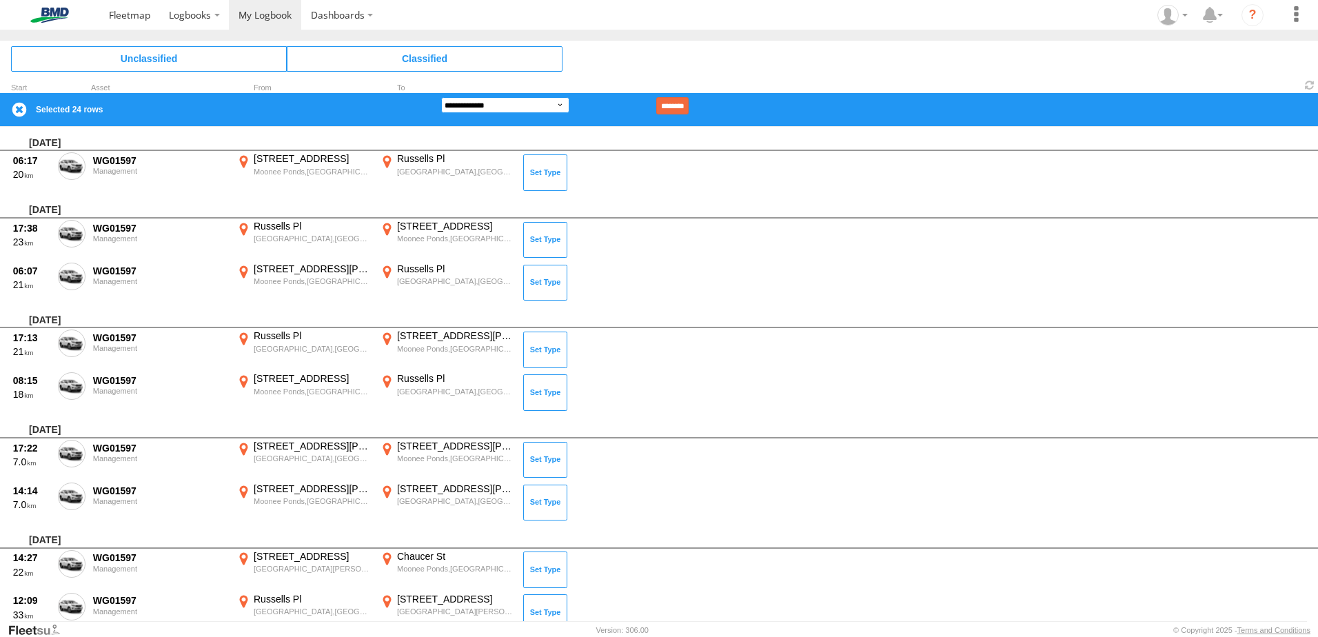
drag, startPoint x: 555, startPoint y: 96, endPoint x: 561, endPoint y: 105, distance: 9.9
click at [555, 97] on select "**********" at bounding box center [505, 105] width 128 height 16
click at [441, 97] on select "**********" at bounding box center [505, 105] width 128 height 16
click at [689, 100] on input "********" at bounding box center [672, 105] width 32 height 17
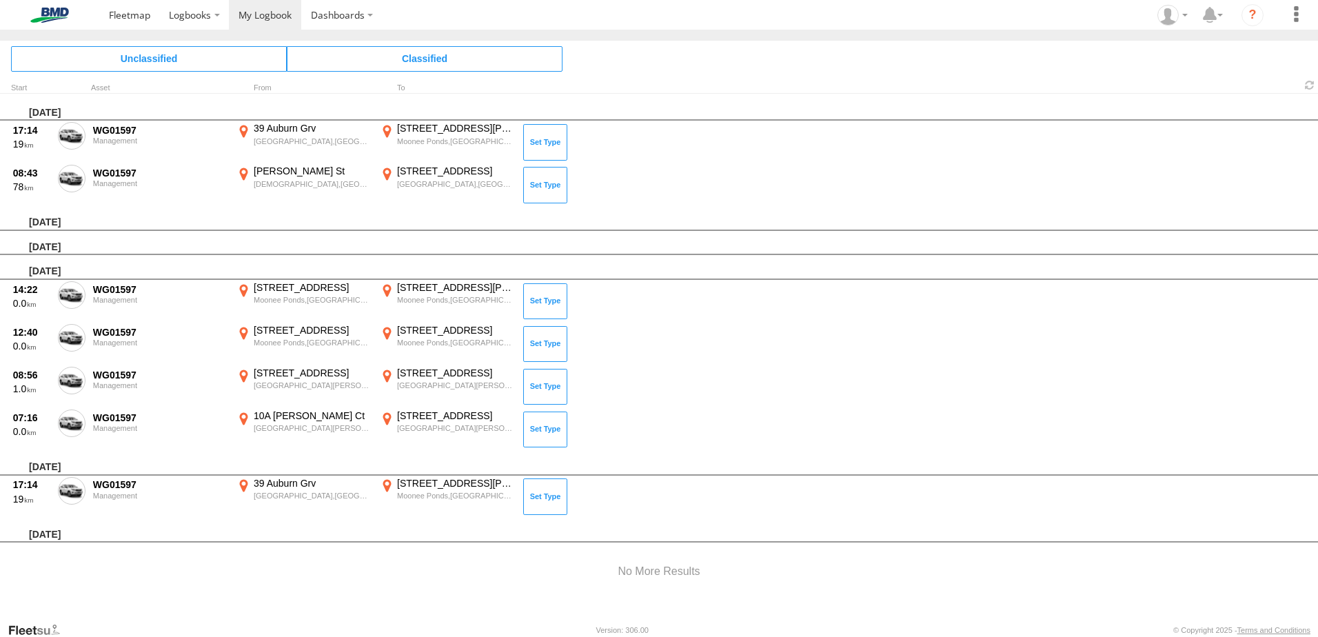
scroll to position [885, 0]
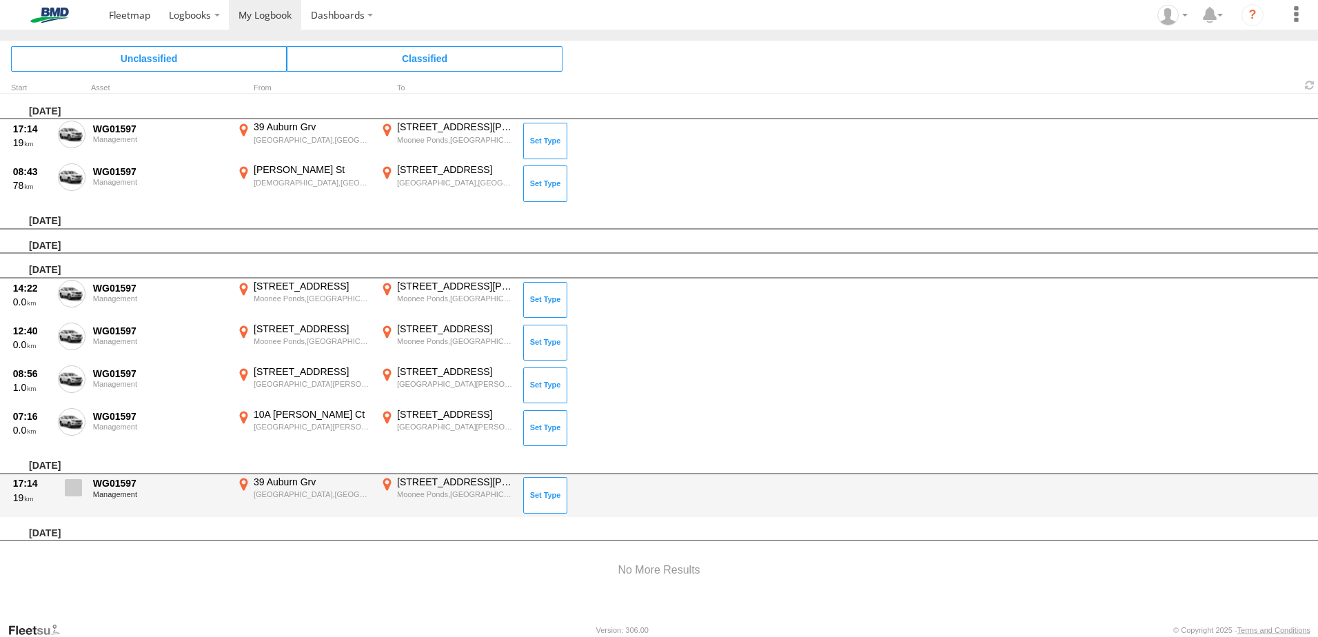
click at [75, 486] on span at bounding box center [73, 487] width 17 height 17
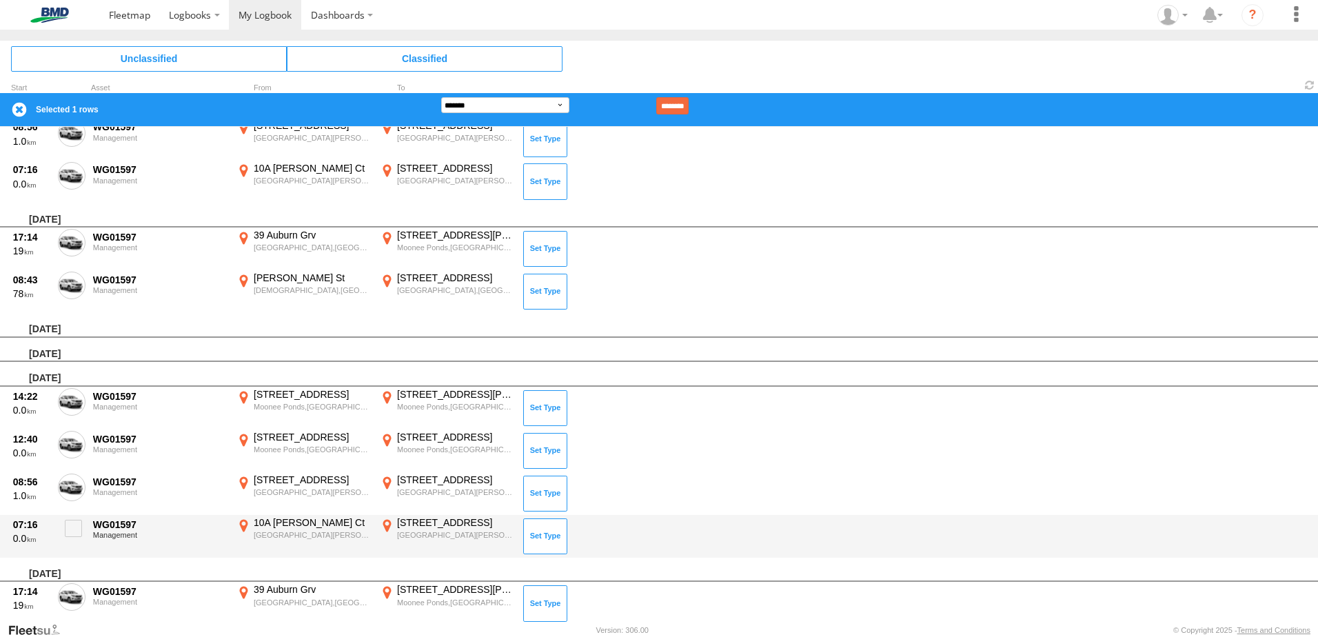
scroll to position [747, 0]
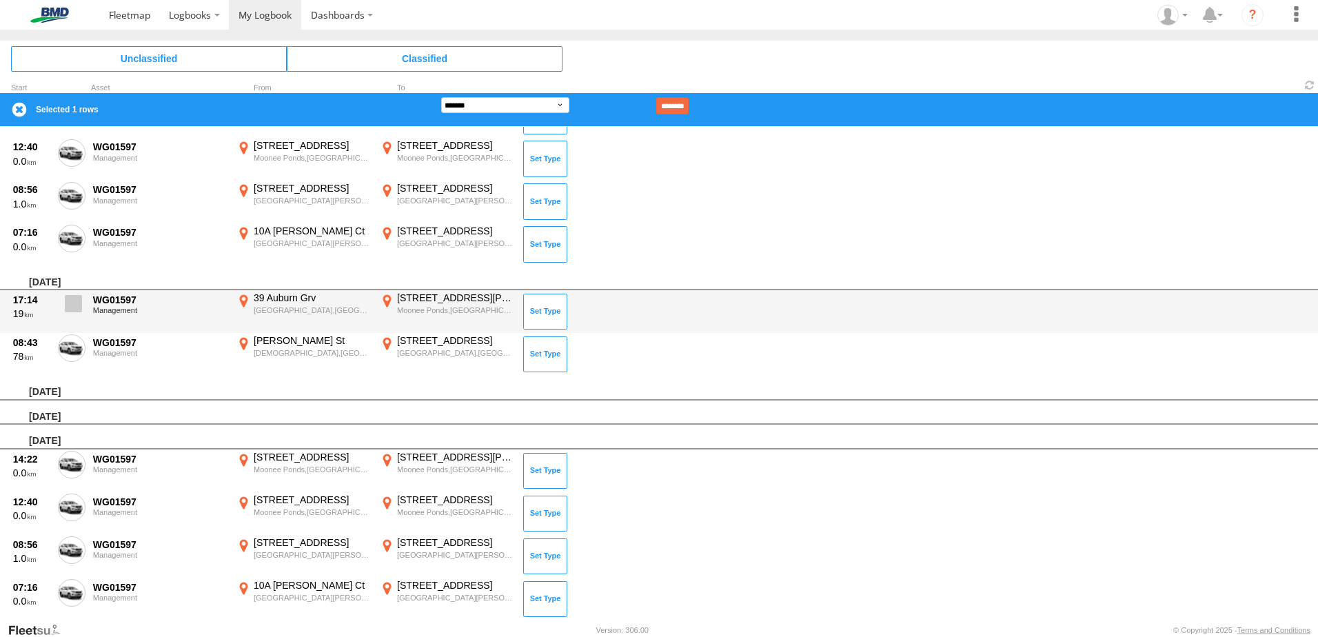
click at [75, 307] on span at bounding box center [73, 303] width 17 height 17
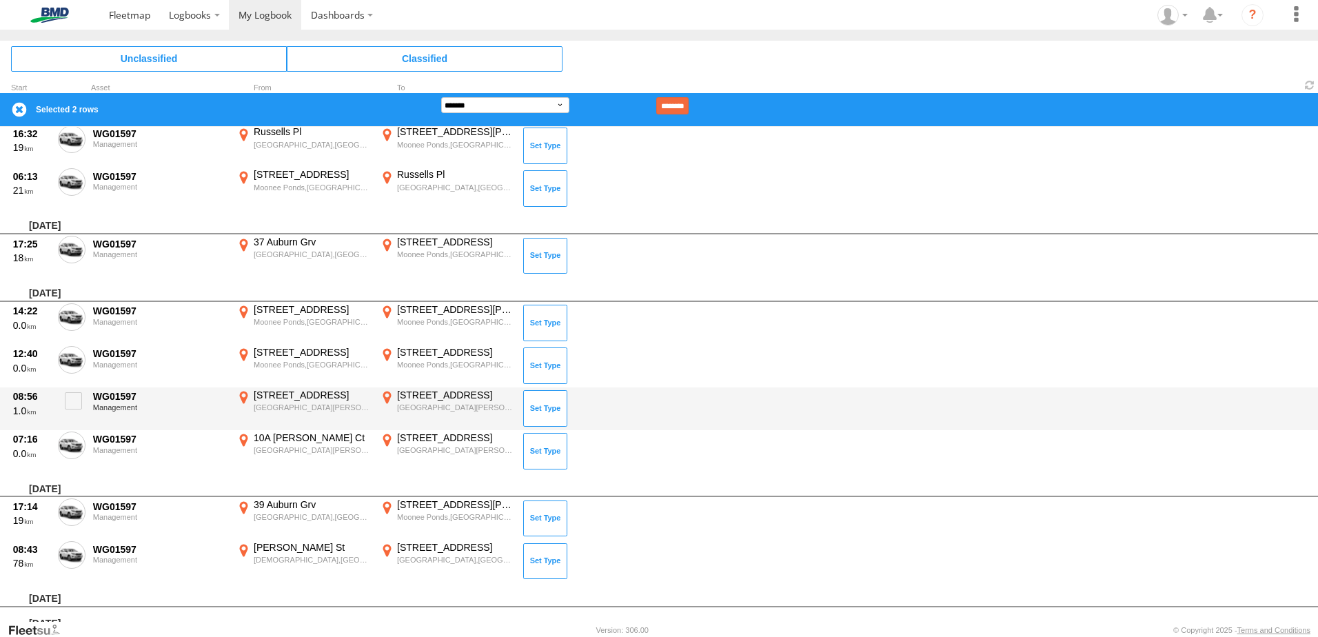
scroll to position [471, 0]
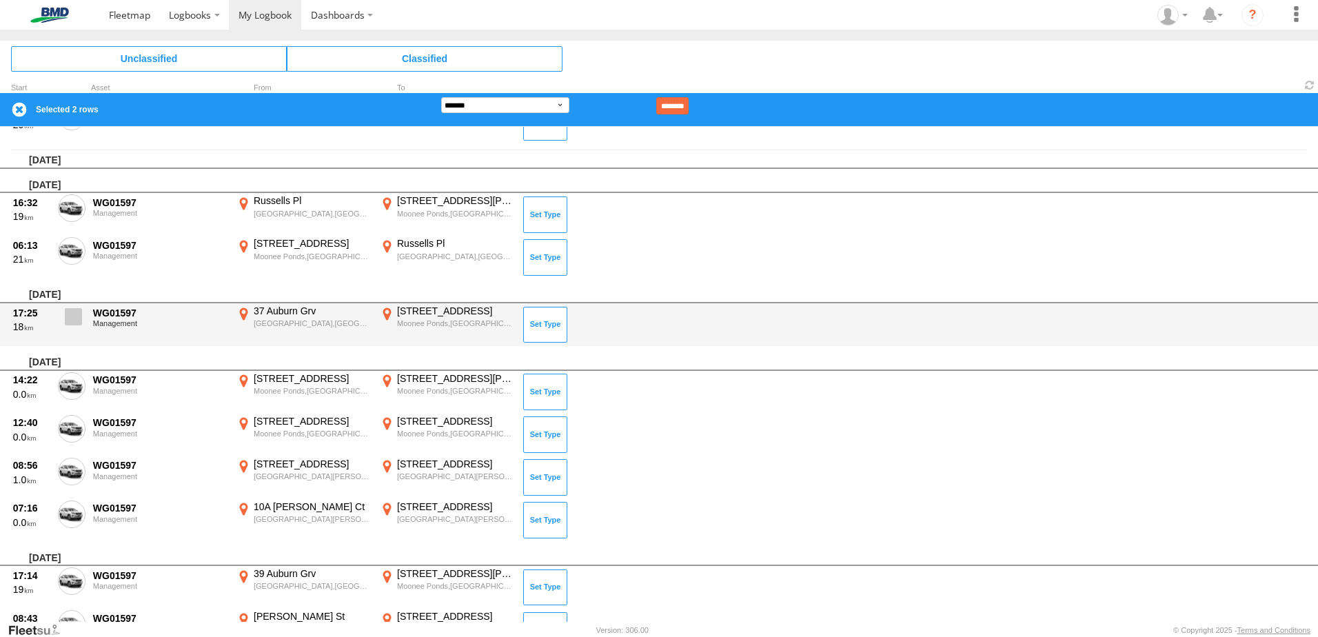
click at [70, 316] on span at bounding box center [73, 316] width 17 height 17
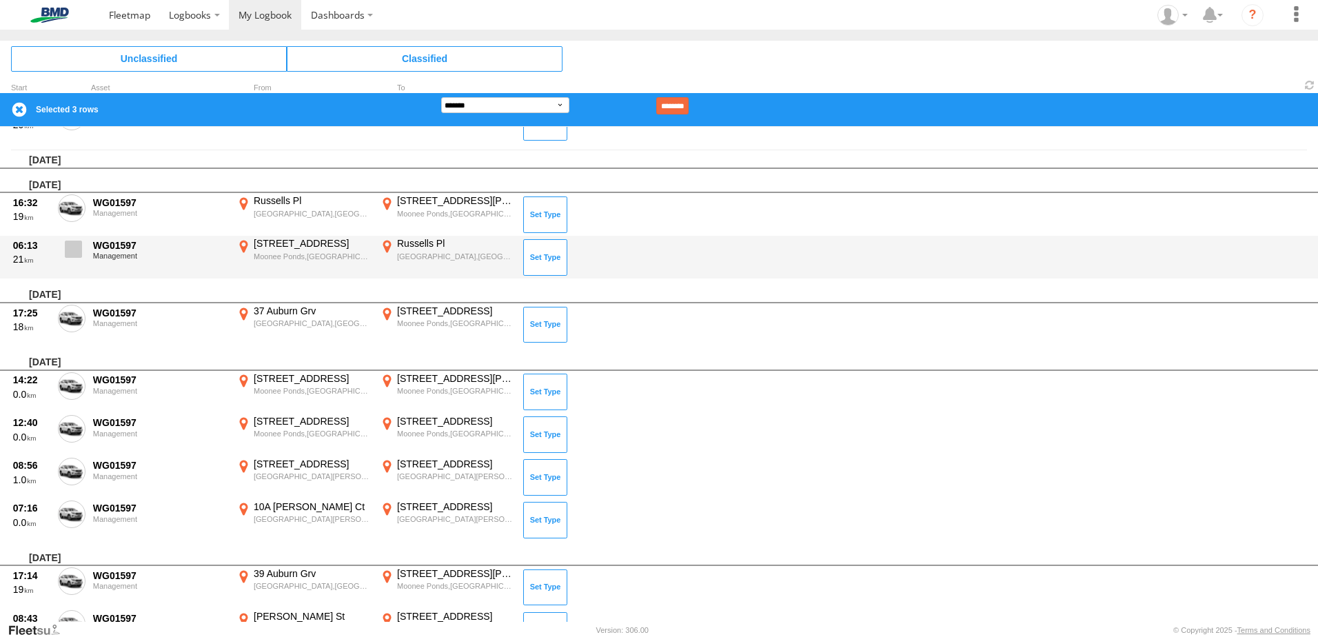
click at [68, 258] on label at bounding box center [72, 253] width 28 height 32
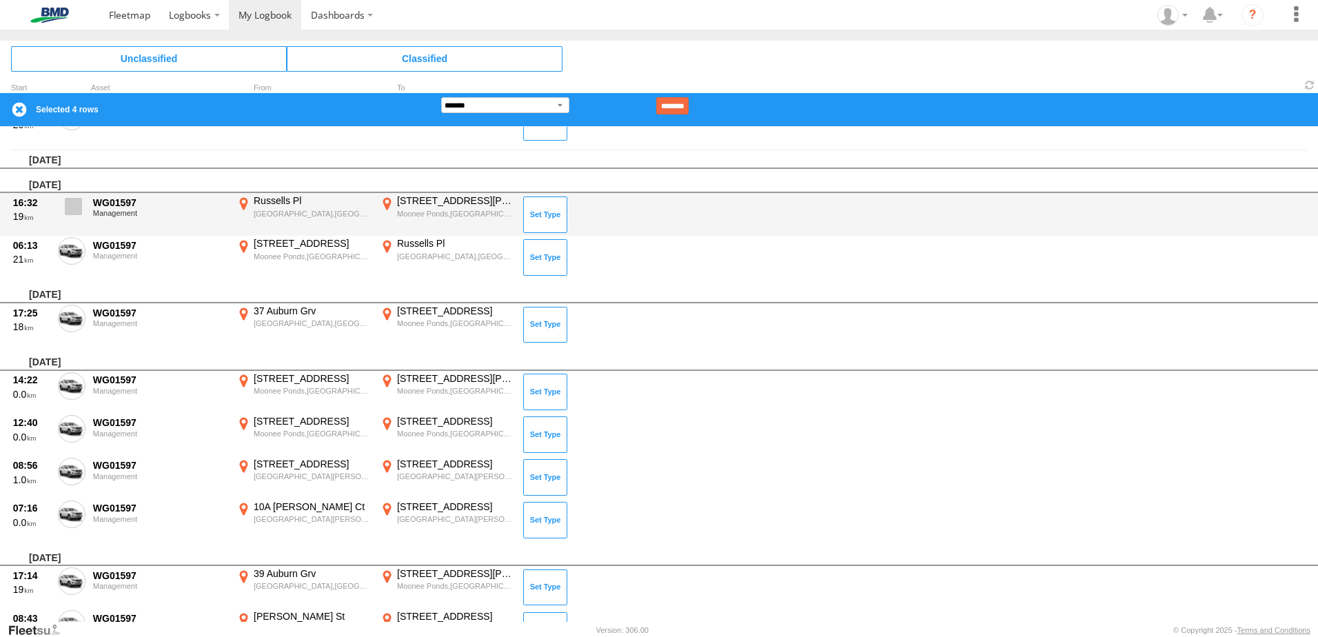
click at [72, 218] on label at bounding box center [72, 210] width 28 height 32
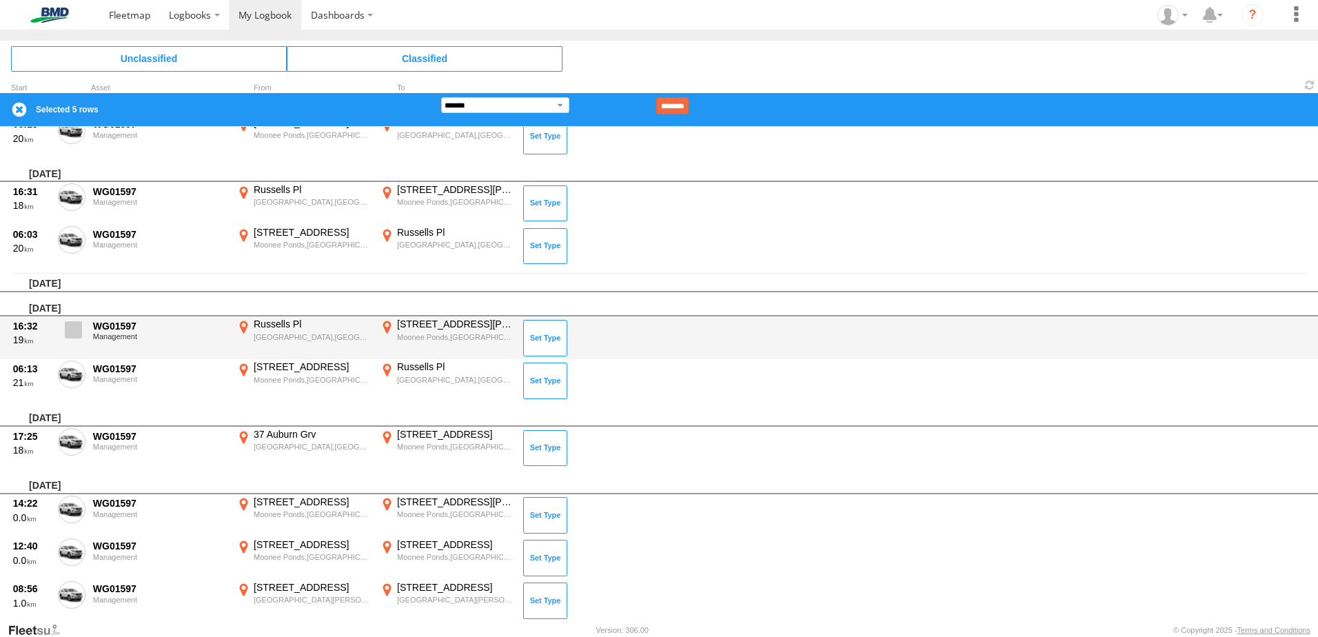
scroll to position [334, 0]
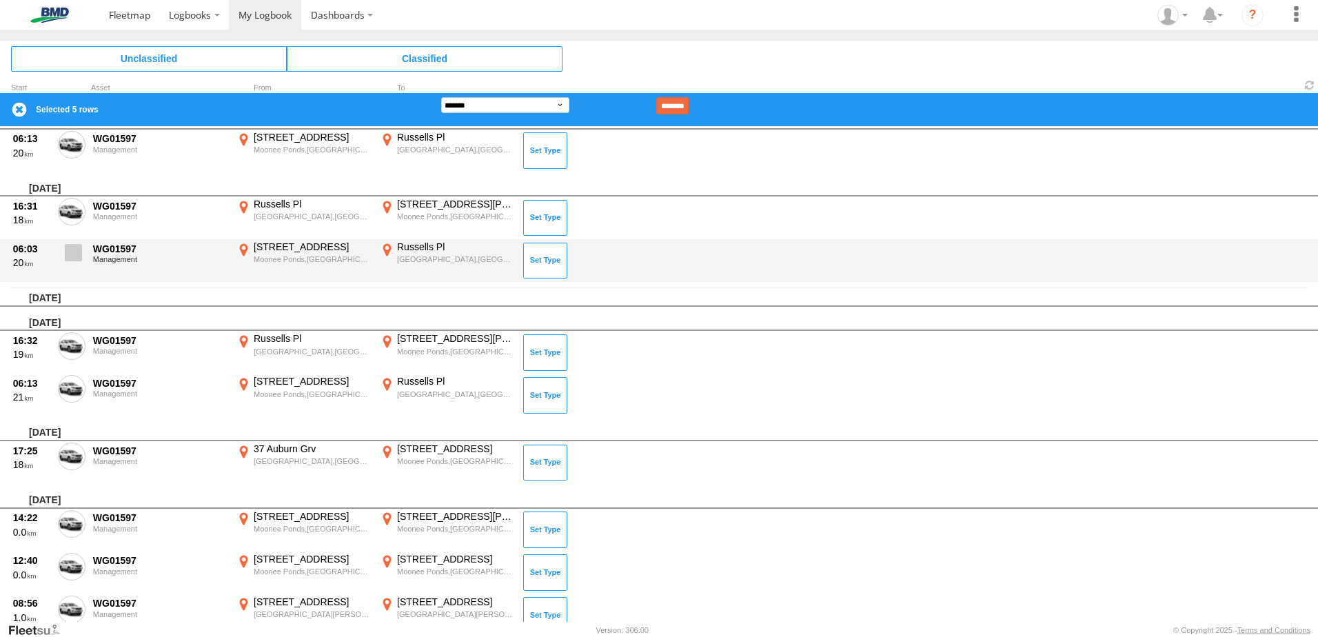
click at [64, 245] on label at bounding box center [72, 257] width 28 height 32
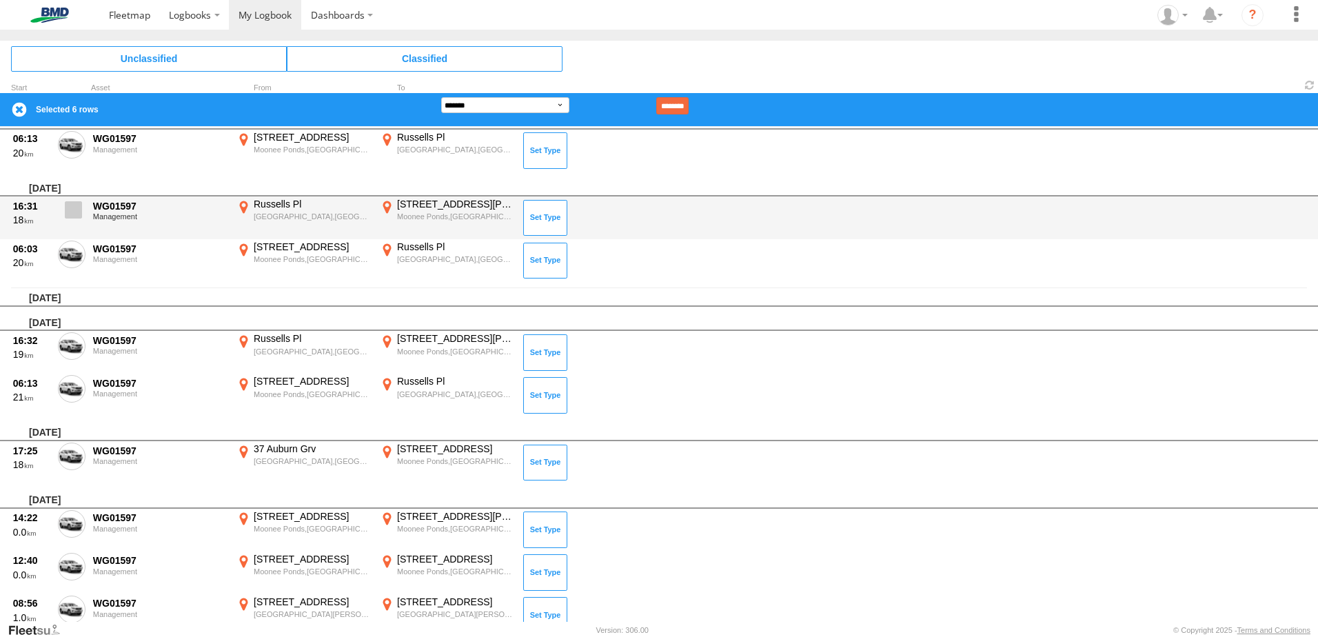
click at [67, 212] on span at bounding box center [73, 209] width 17 height 17
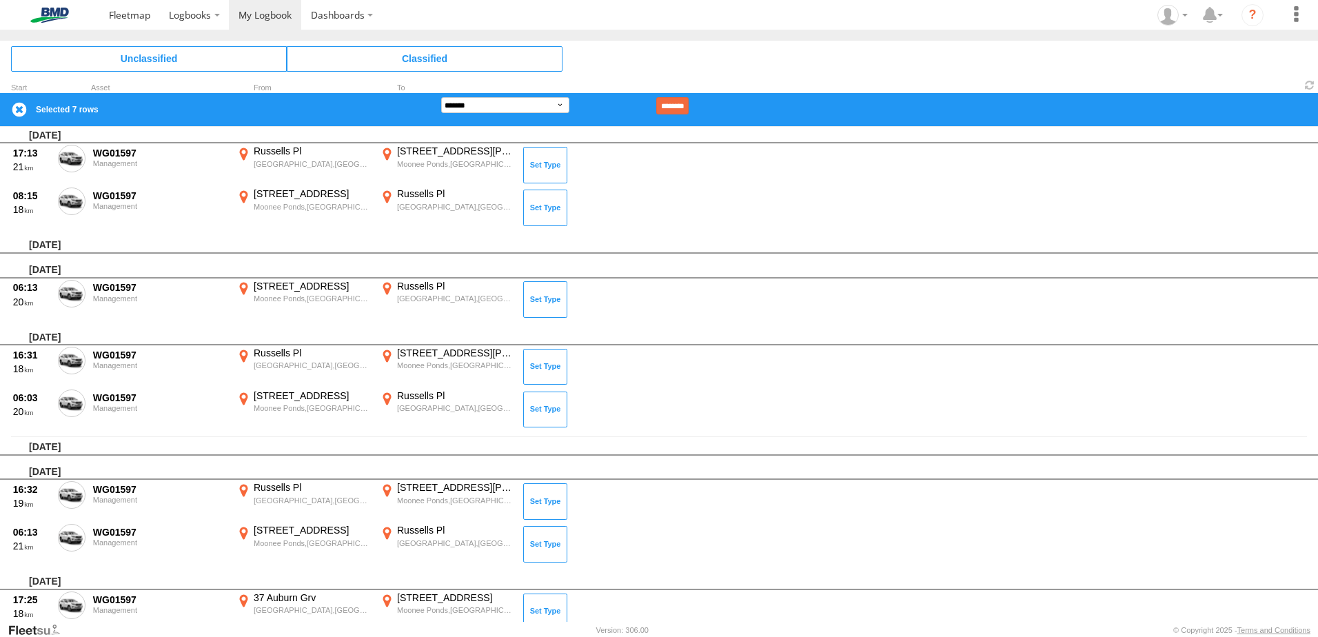
scroll to position [58, 0]
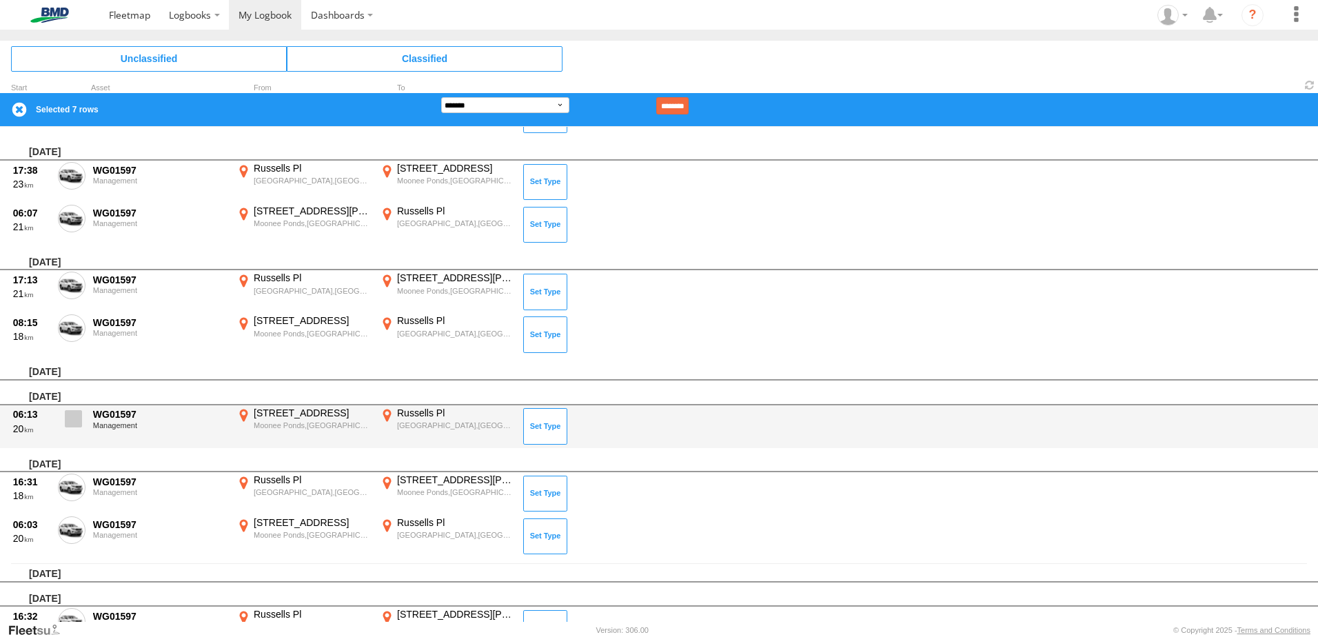
click at [67, 416] on span at bounding box center [73, 418] width 17 height 17
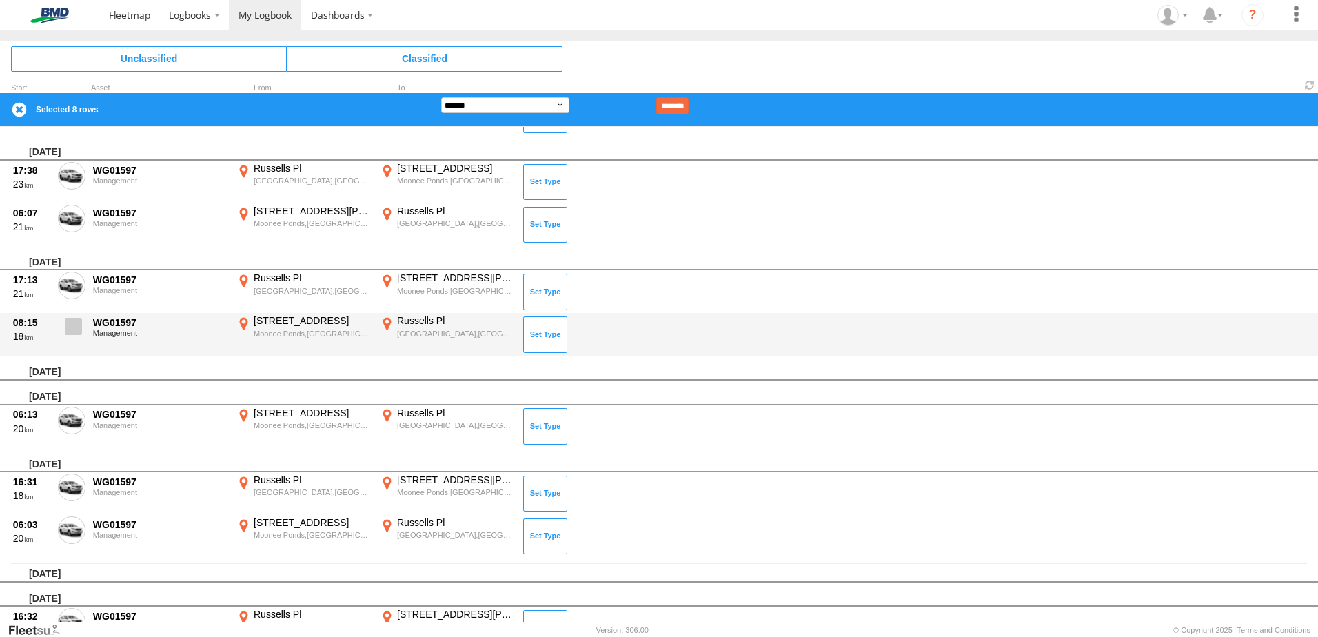
click at [71, 325] on span at bounding box center [73, 326] width 17 height 17
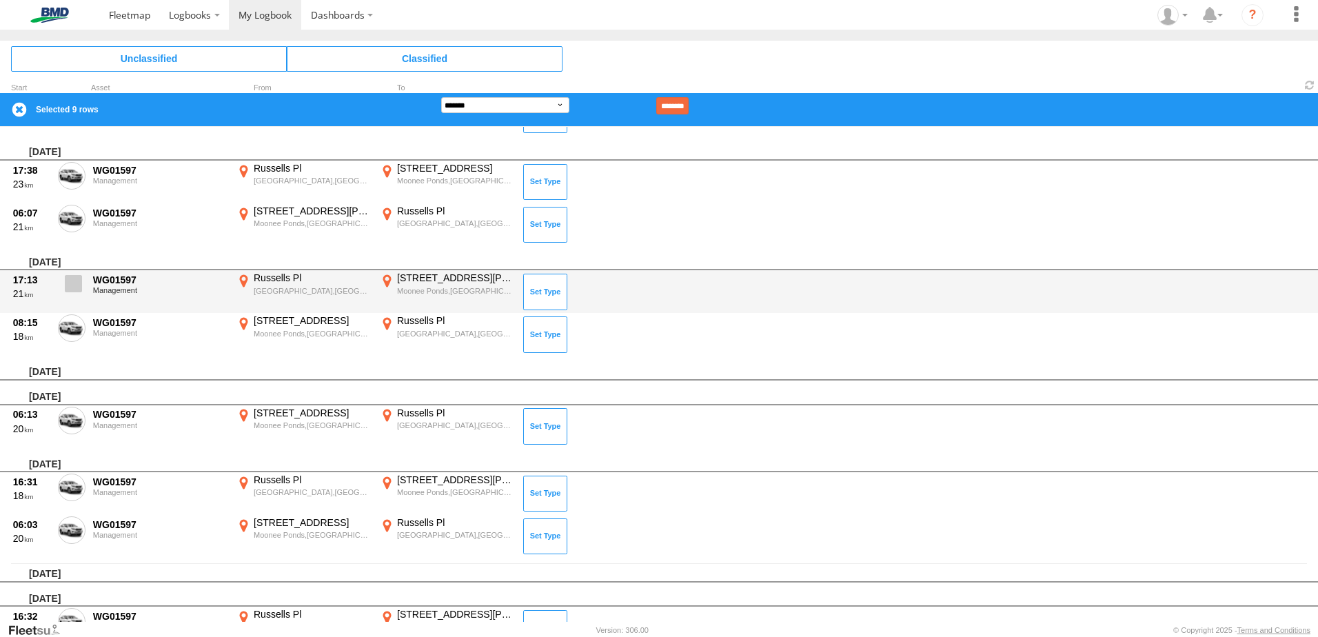
click at [75, 283] on span at bounding box center [73, 283] width 17 height 17
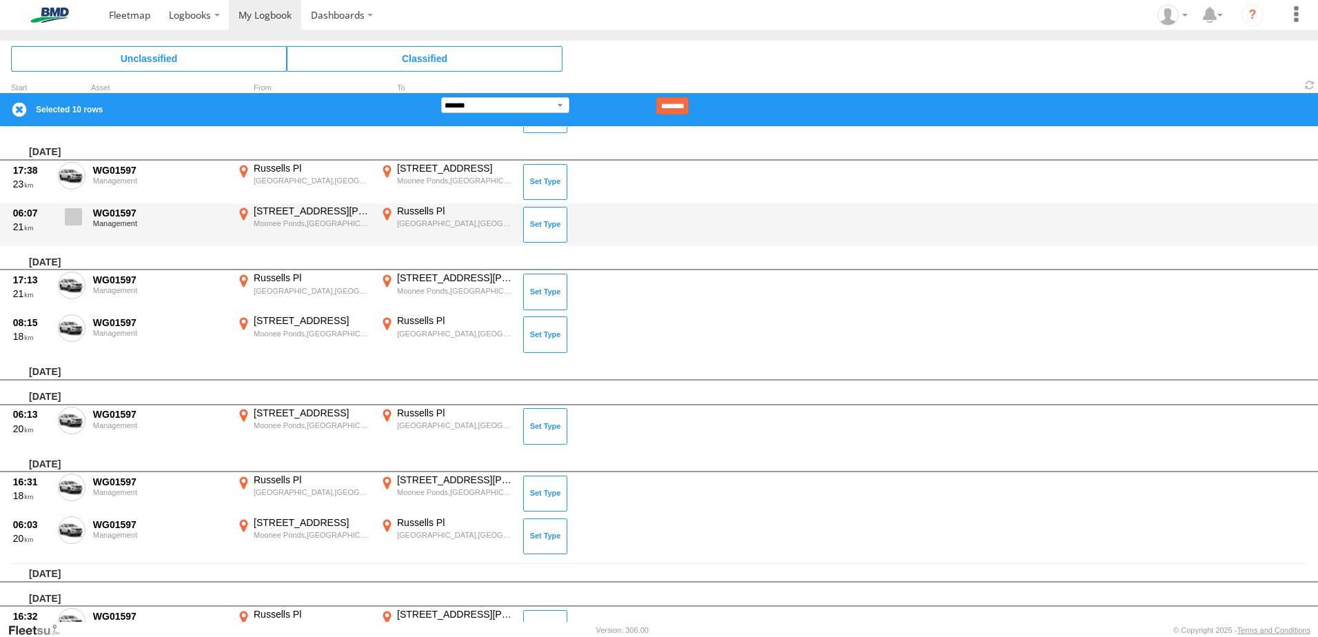
click at [76, 220] on span at bounding box center [73, 216] width 17 height 17
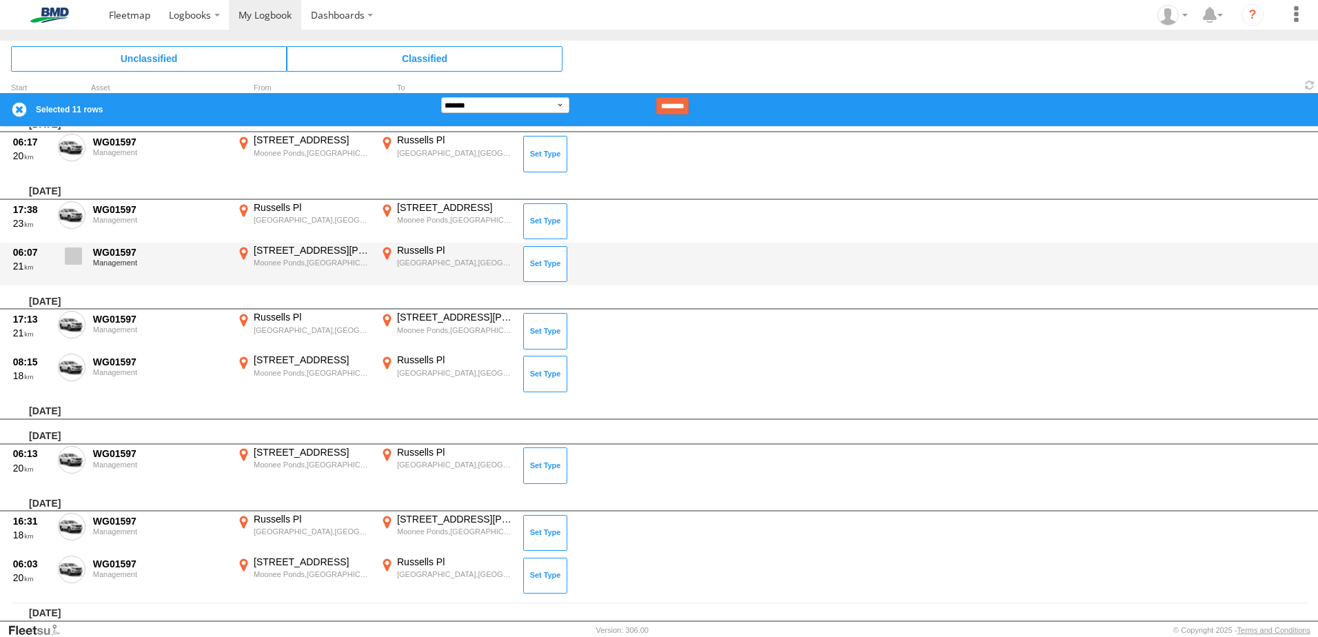
scroll to position [0, 0]
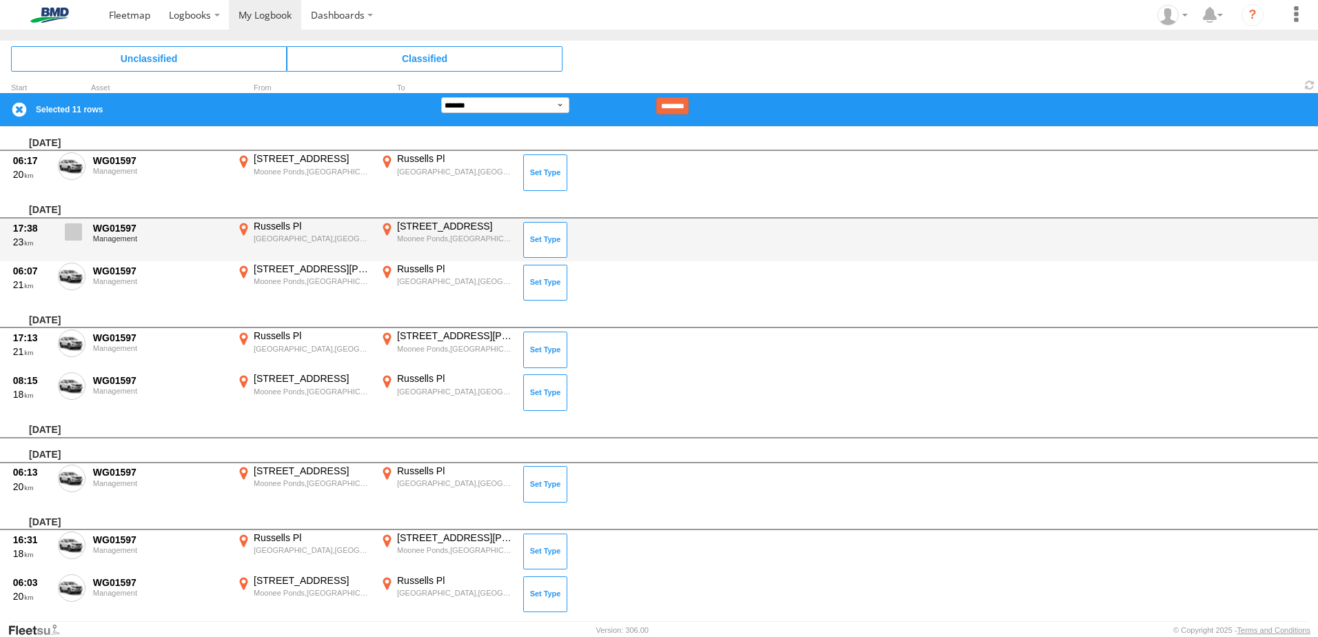
click at [78, 230] on span at bounding box center [73, 231] width 17 height 17
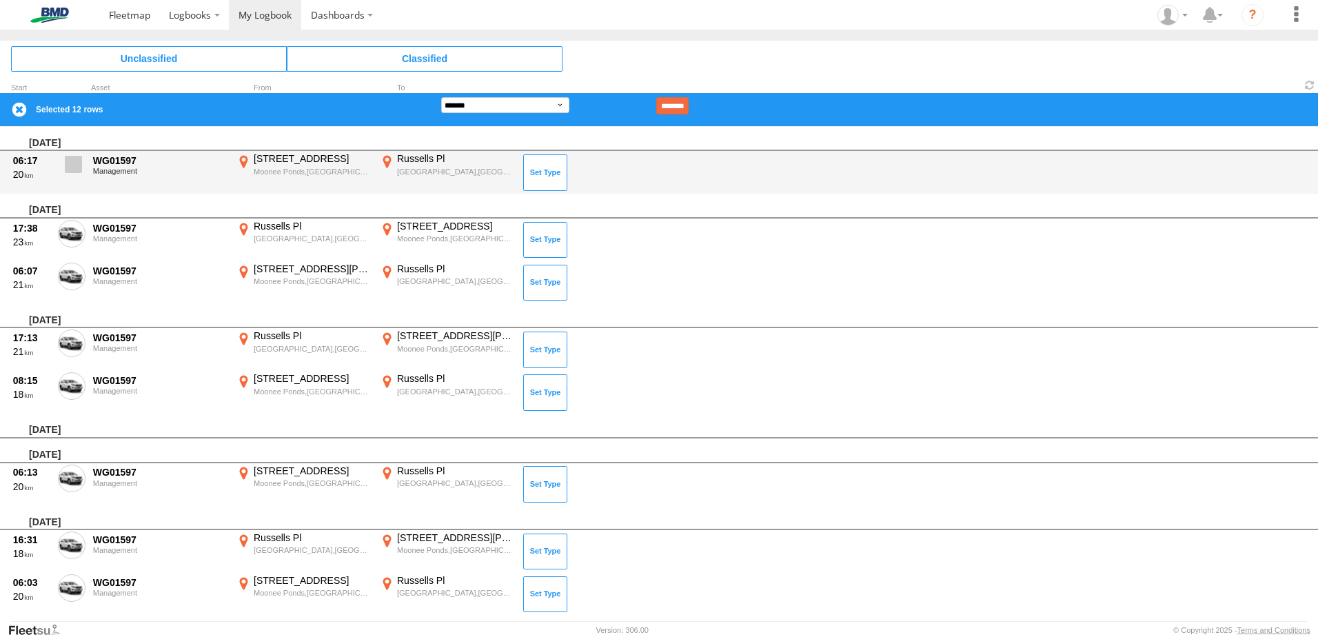
click at [76, 157] on span at bounding box center [73, 164] width 17 height 17
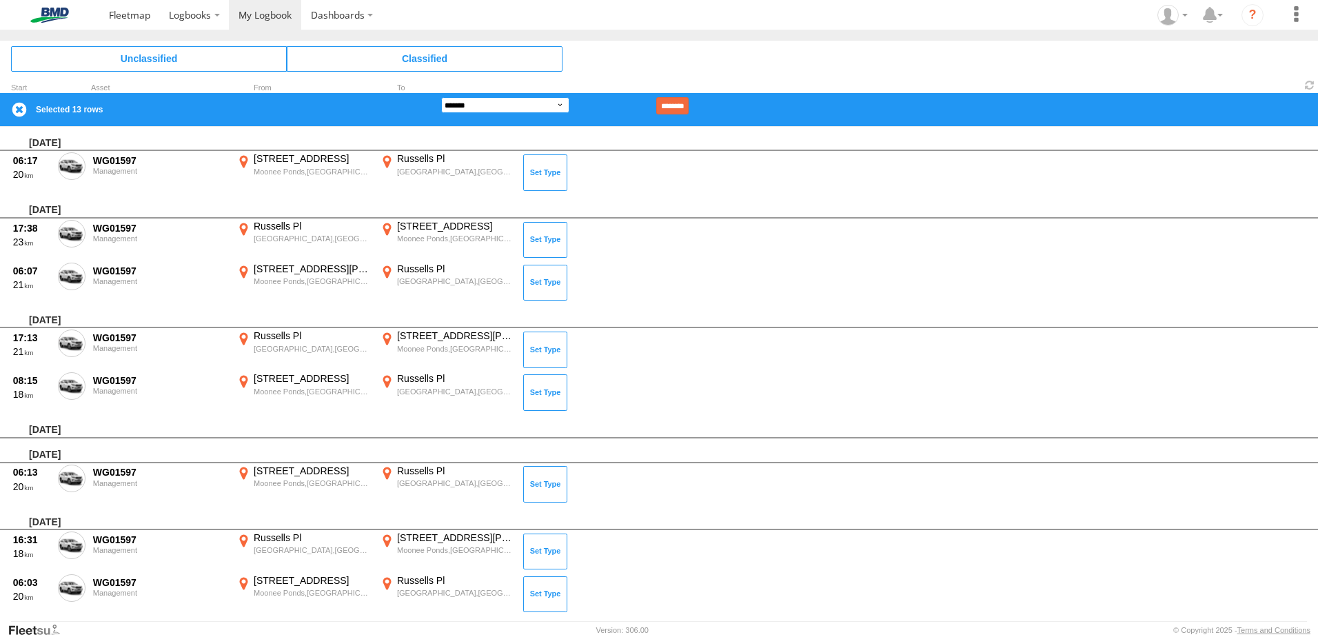
click at [497, 110] on select "**********" at bounding box center [505, 105] width 128 height 16
click at [441, 97] on select "**********" at bounding box center [505, 105] width 128 height 16
click at [689, 108] on input "********" at bounding box center [672, 105] width 32 height 17
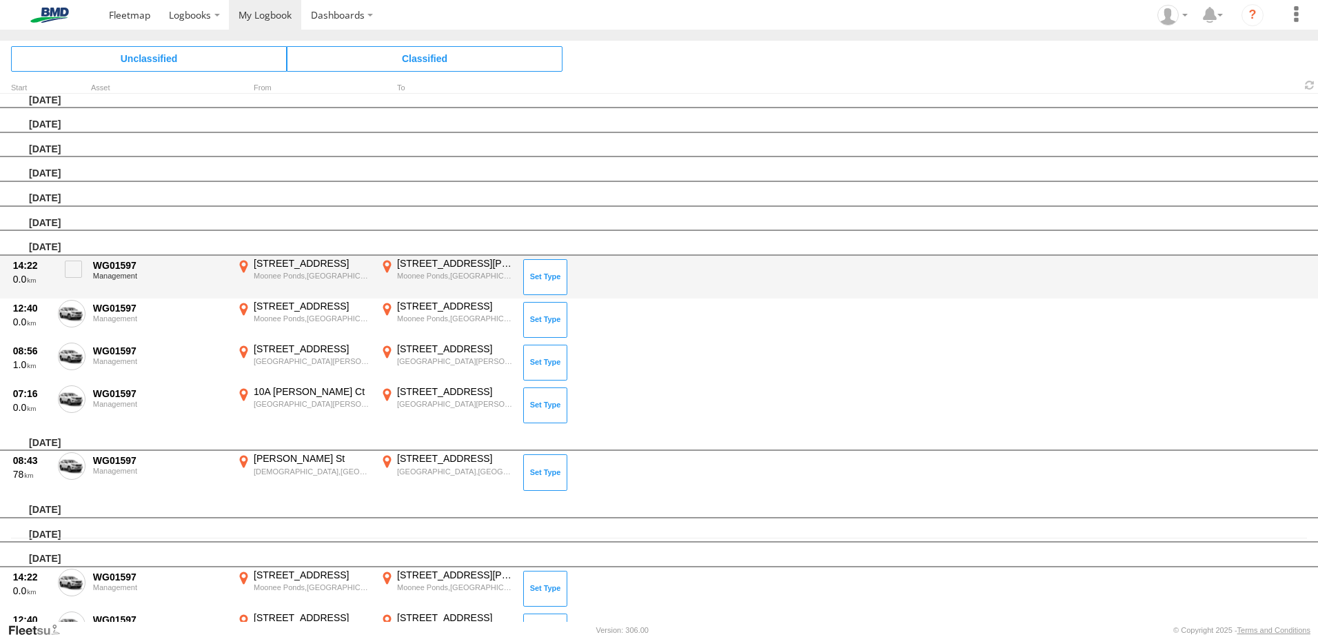
scroll to position [329, 0]
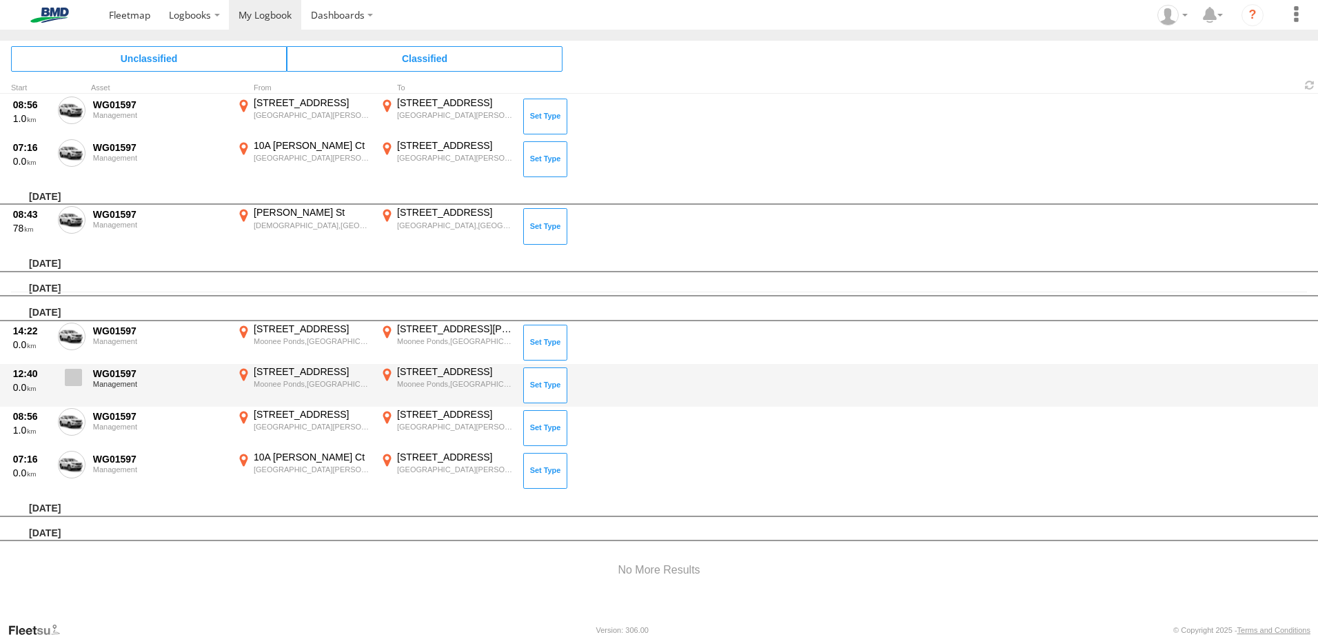
click at [0, 0] on span at bounding box center [0, 0] width 0 height 0
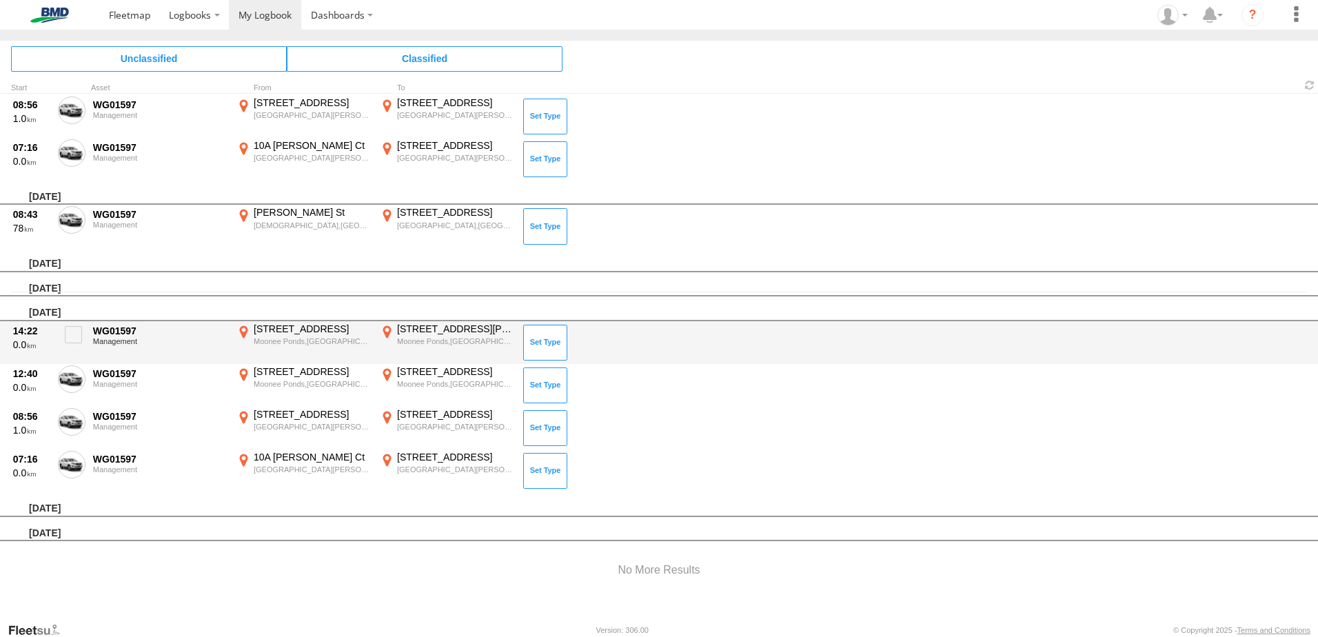
scroll to position [296, 0]
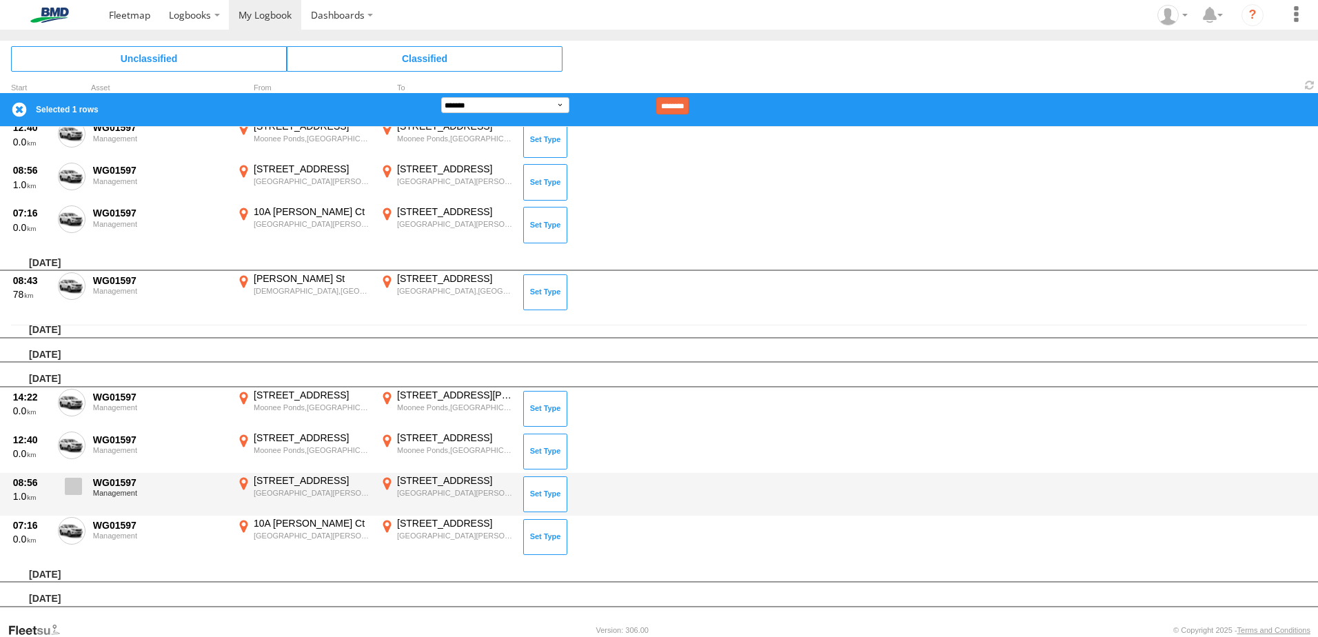
click at [73, 502] on label at bounding box center [72, 490] width 28 height 32
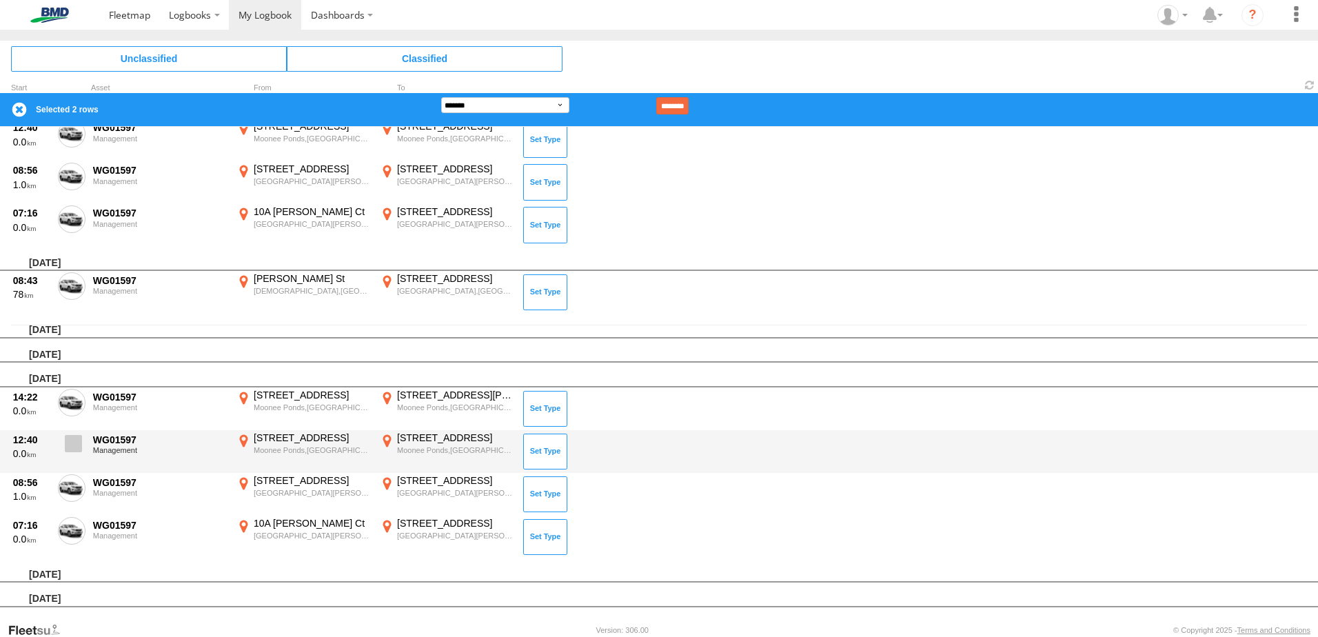
drag, startPoint x: 81, startPoint y: 445, endPoint x: 78, endPoint y: 436, distance: 8.7
click at [80, 445] on span at bounding box center [73, 443] width 17 height 17
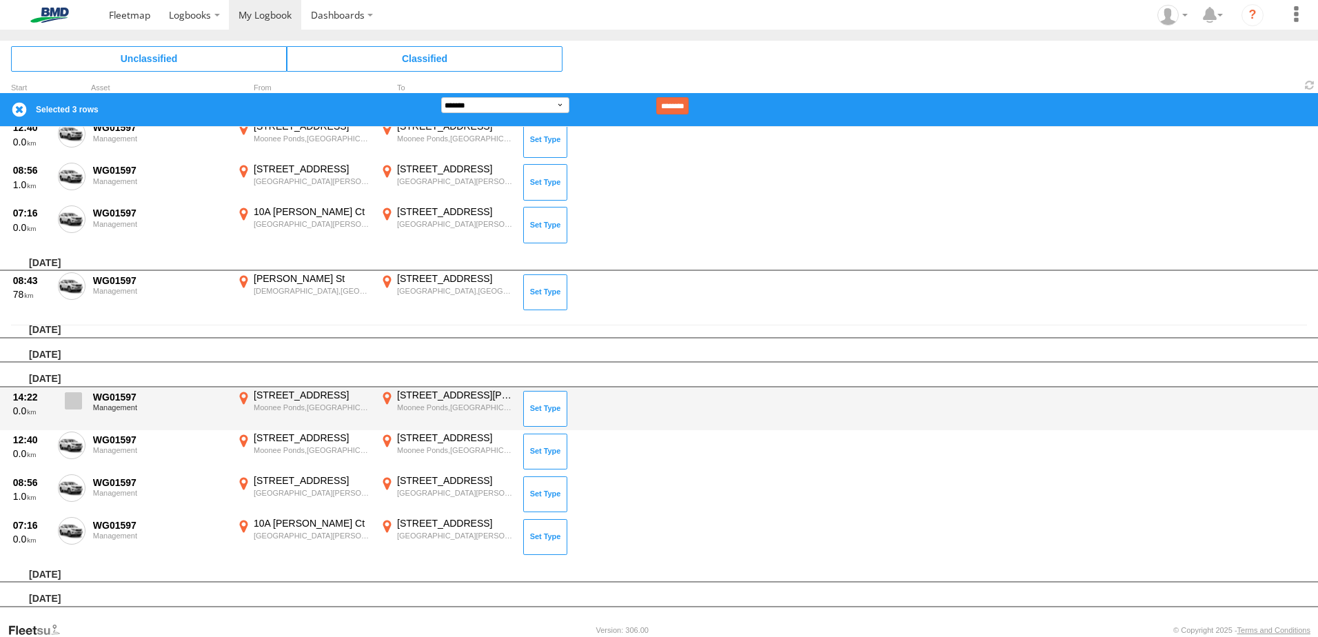
click at [77, 398] on span at bounding box center [73, 400] width 17 height 17
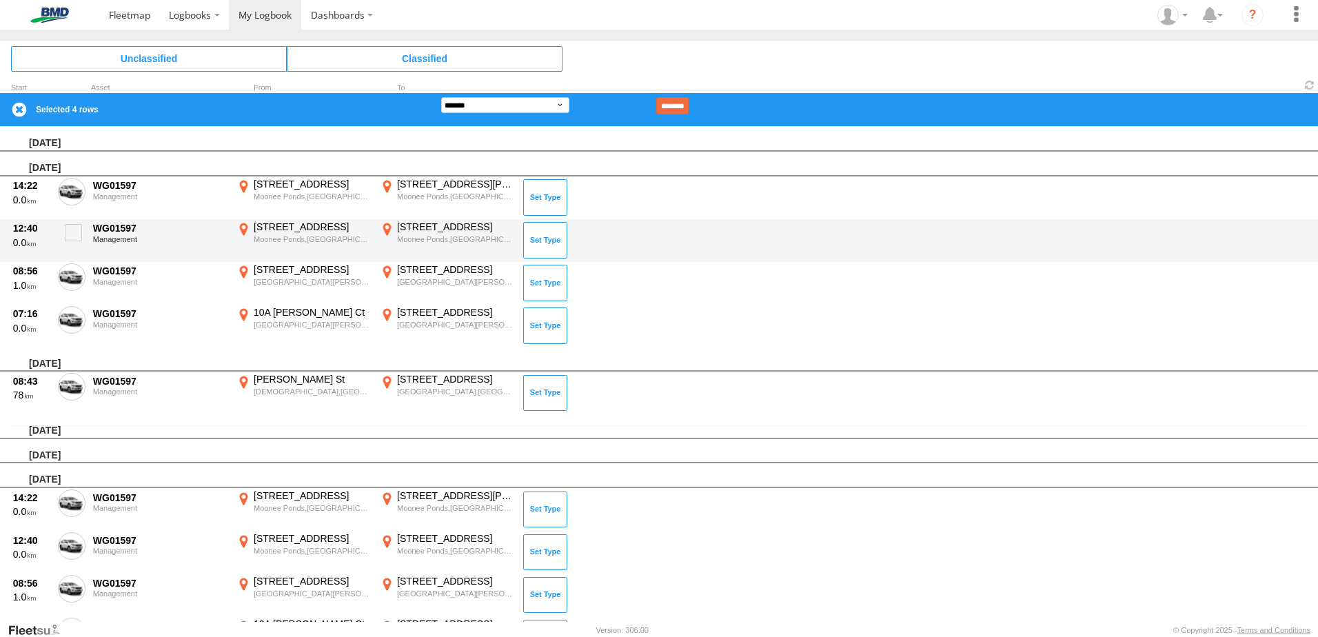
scroll to position [159, 0]
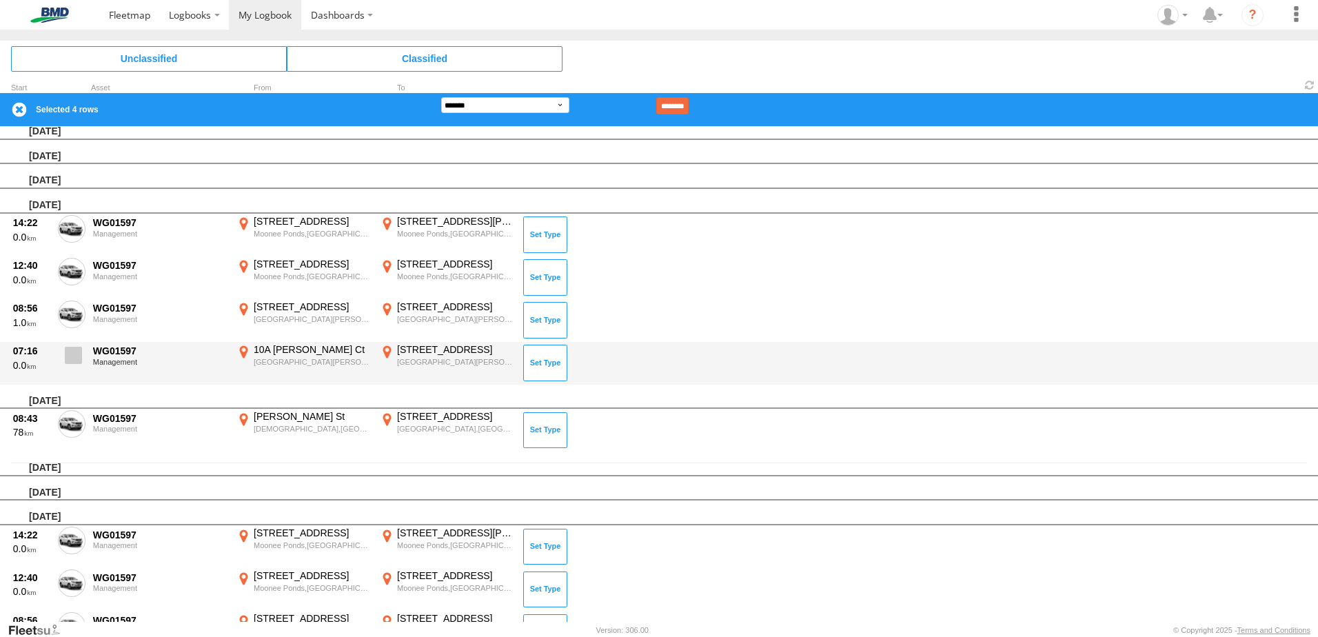
click at [82, 354] on label at bounding box center [72, 359] width 28 height 32
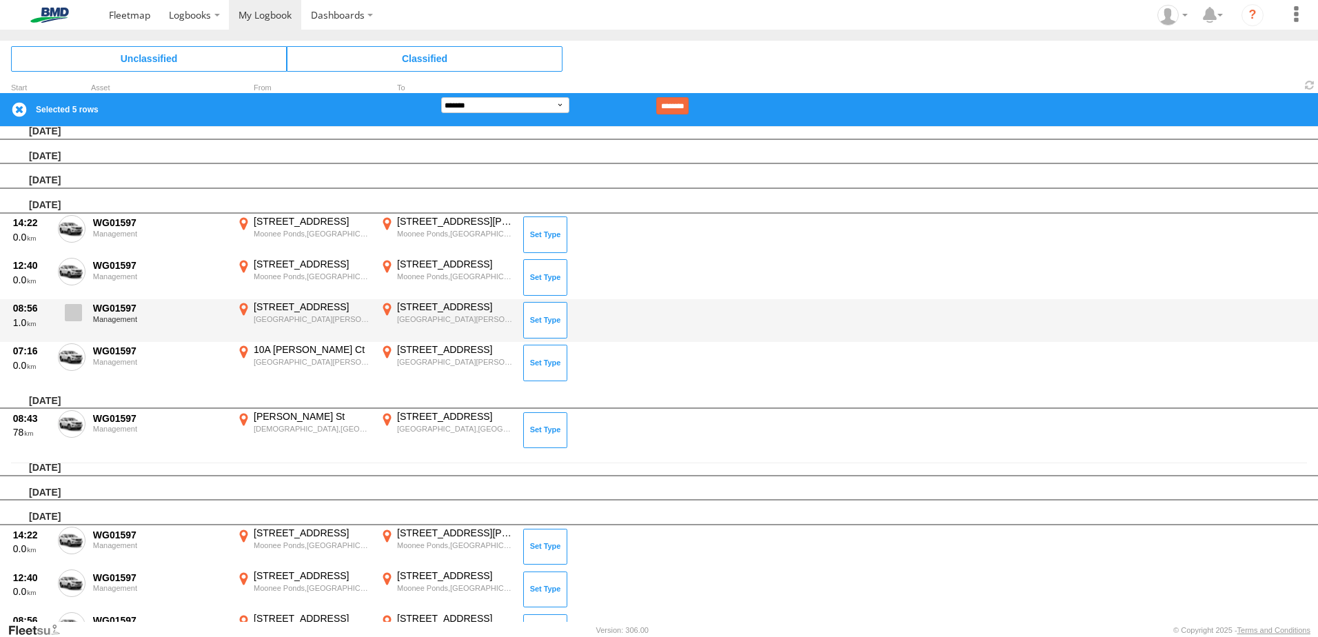
click at [77, 314] on span at bounding box center [73, 312] width 17 height 17
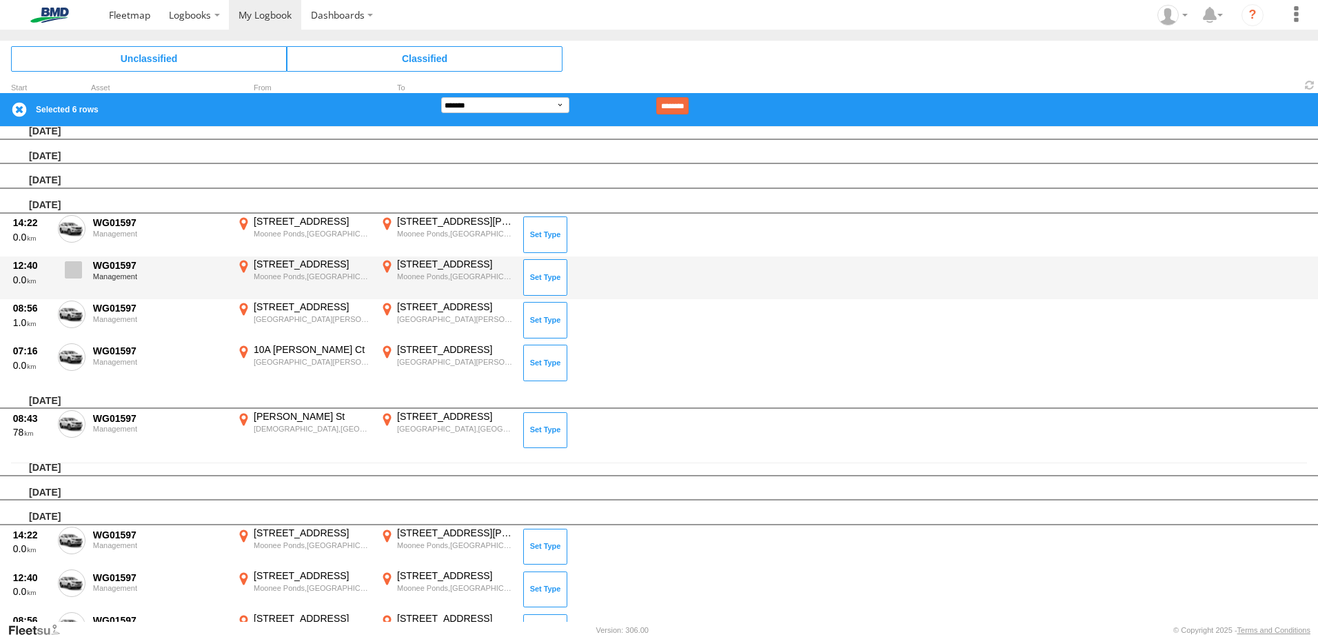
click at [74, 261] on span at bounding box center [73, 269] width 17 height 17
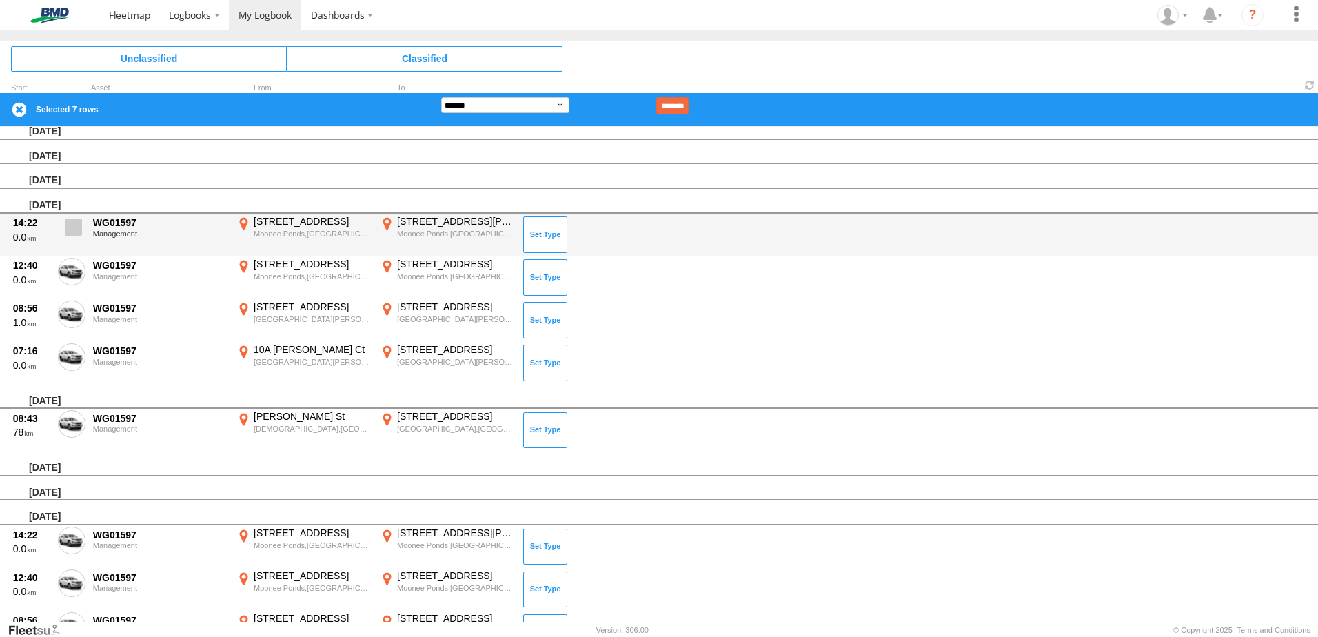
click at [74, 232] on span at bounding box center [73, 226] width 17 height 17
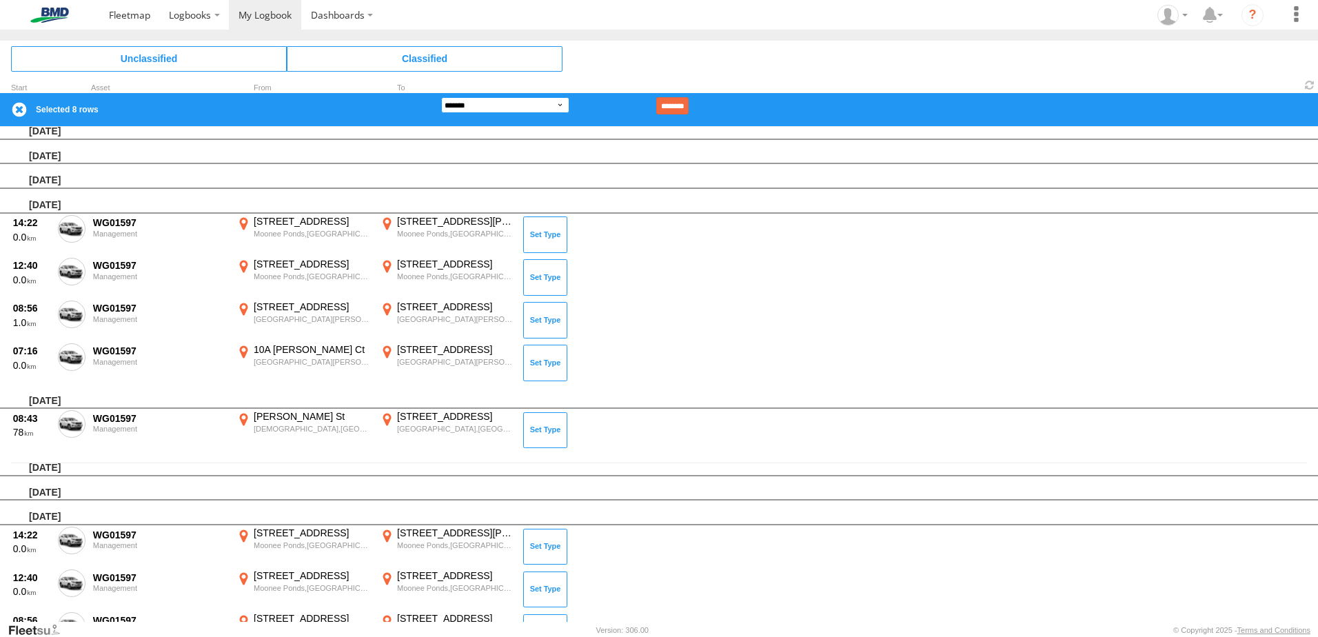
click at [550, 99] on select "**********" at bounding box center [505, 105] width 128 height 16
select select "******"
click at [441, 97] on select "**********" at bounding box center [505, 105] width 128 height 16
click at [586, 101] on input at bounding box center [611, 105] width 85 height 17
type input "**********"
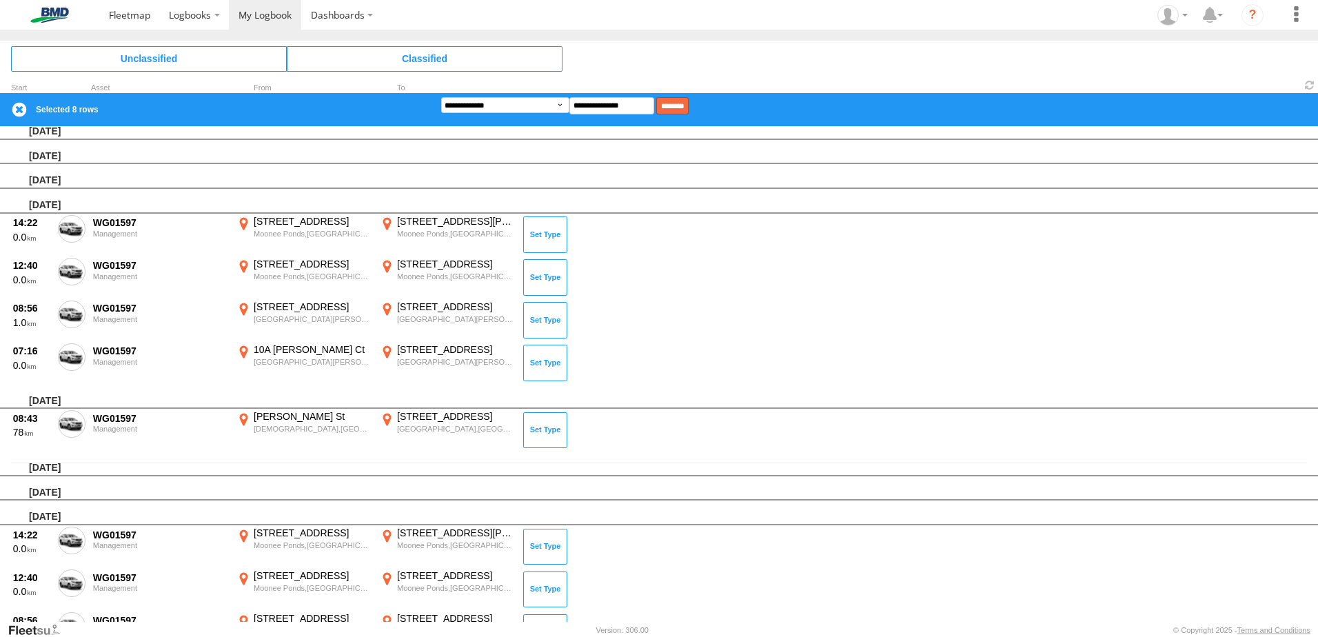
click at [689, 110] on input "********" at bounding box center [672, 105] width 32 height 17
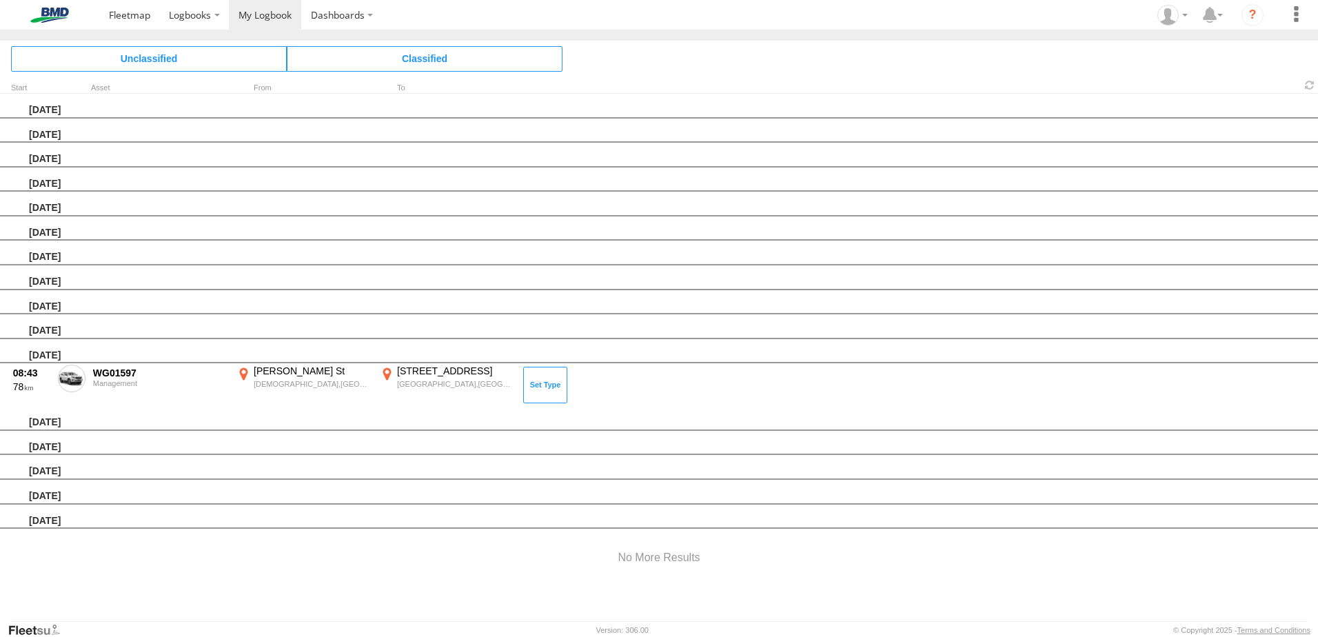
scroll to position [0, 0]
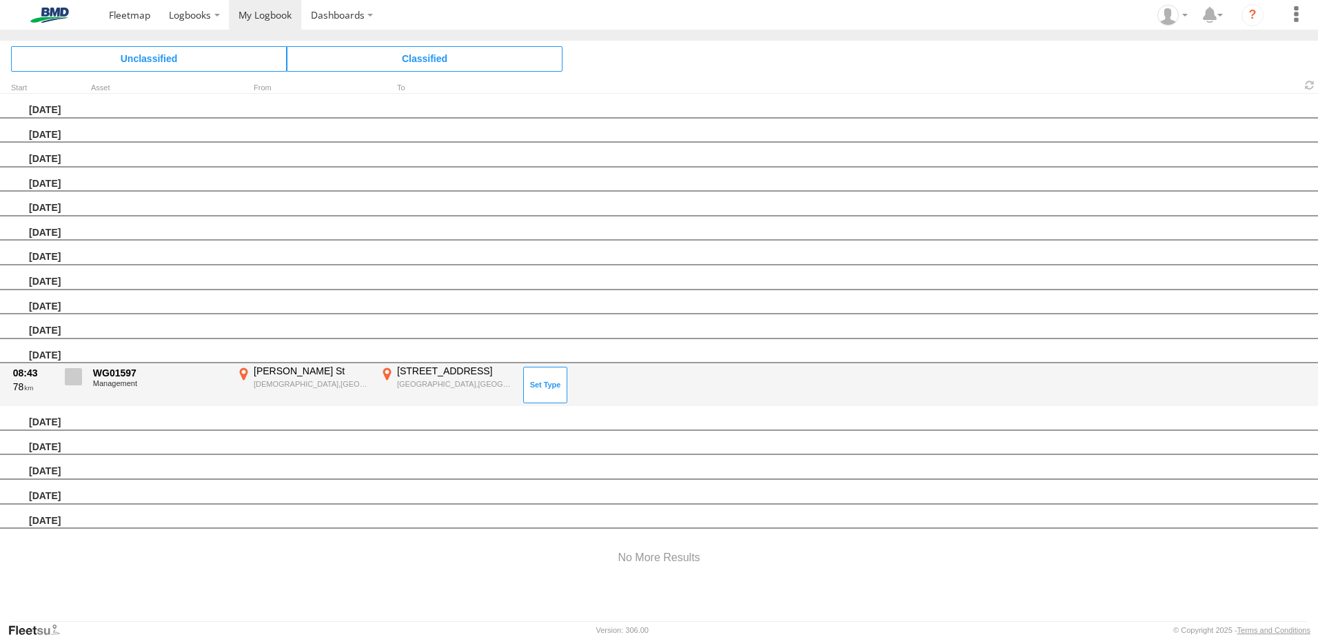
click at [68, 374] on span at bounding box center [73, 376] width 17 height 17
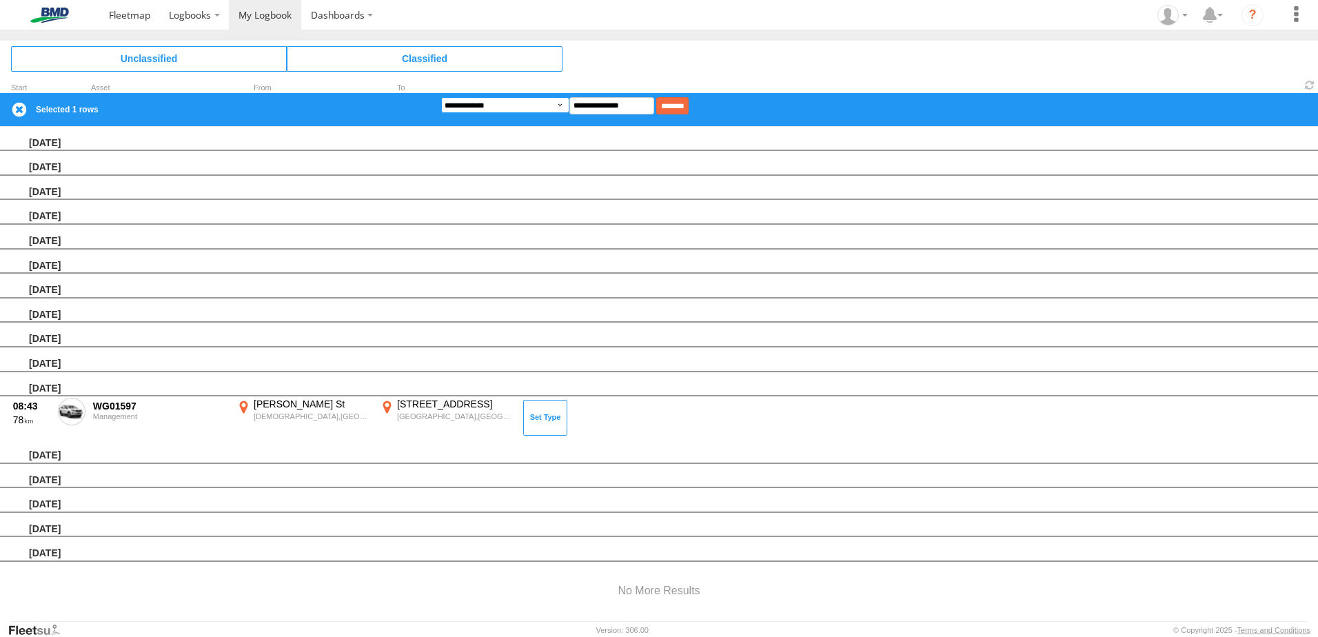
click at [569, 97] on select "**********" at bounding box center [505, 105] width 128 height 16
select select "**"
click at [441, 97] on select "**********" at bounding box center [505, 105] width 128 height 16
click at [686, 109] on input "********" at bounding box center [672, 105] width 32 height 17
